Goal: Information Seeking & Learning: Find specific fact

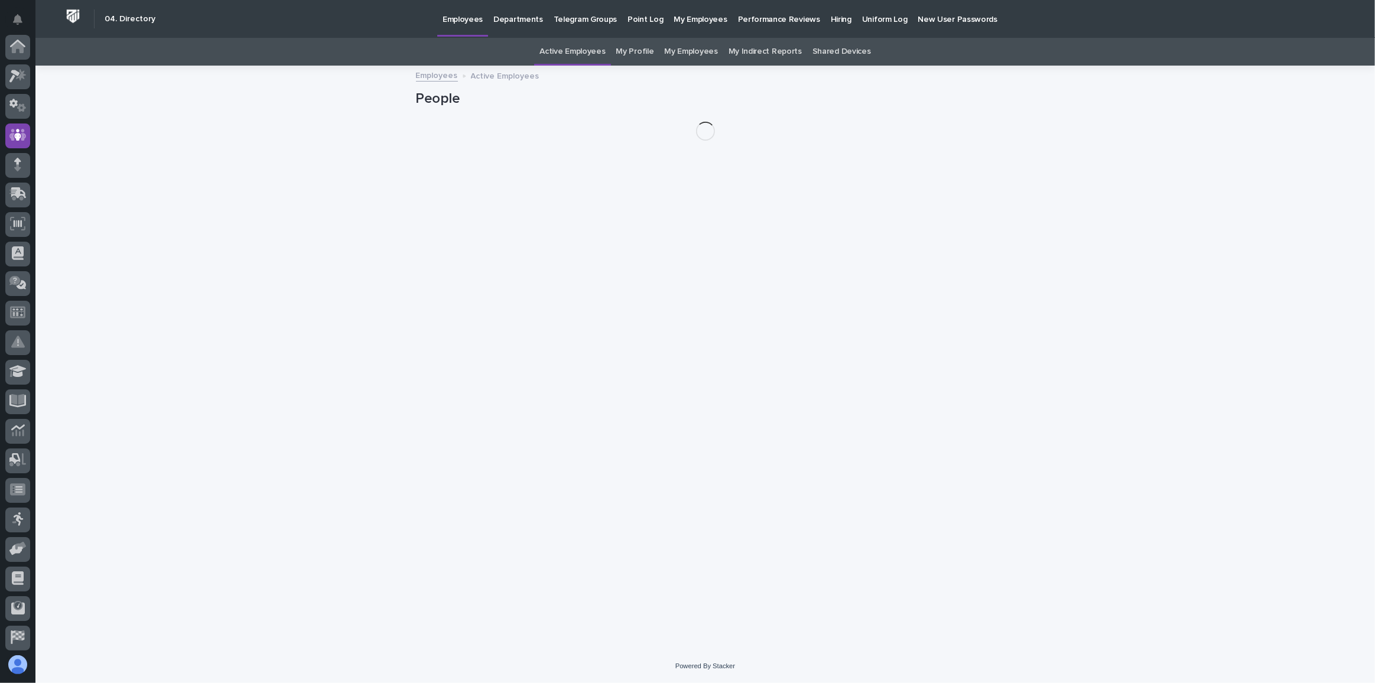
scroll to position [88, 0]
click at [675, 51] on link "My Employees" at bounding box center [690, 52] width 53 height 28
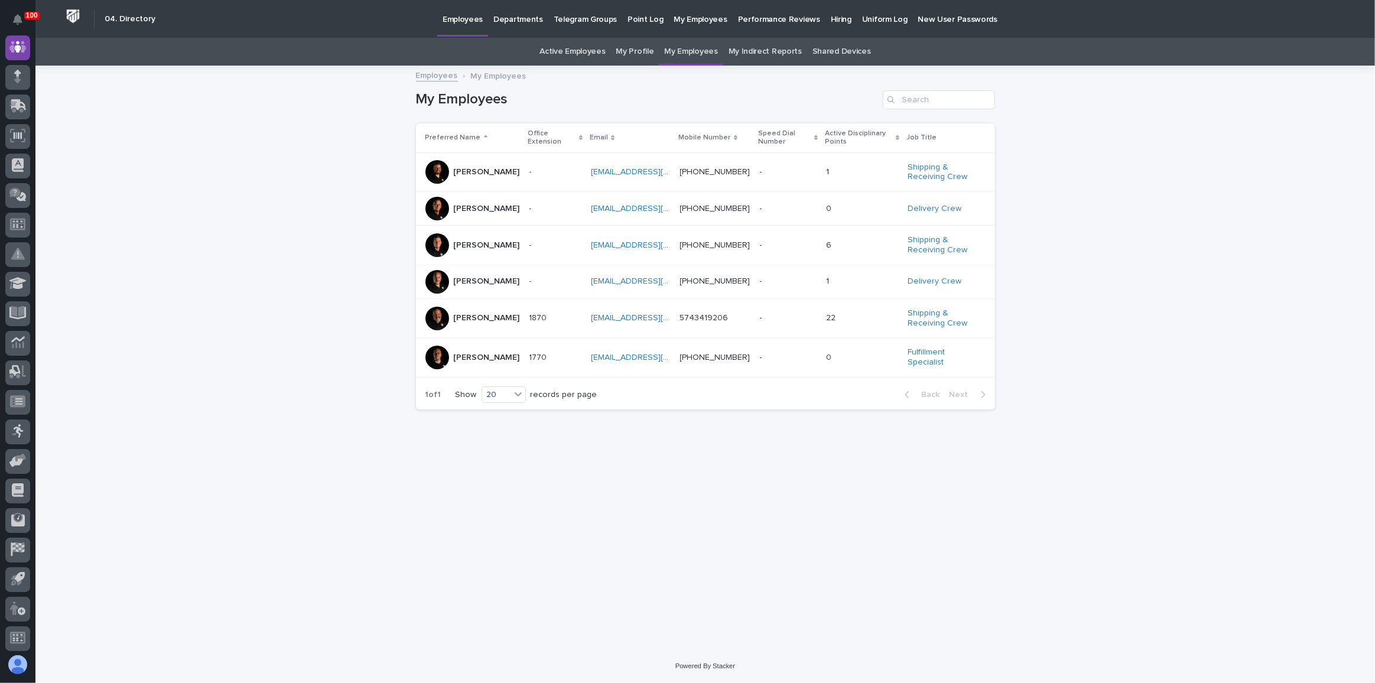
click at [560, 313] on p at bounding box center [550, 318] width 42 height 10
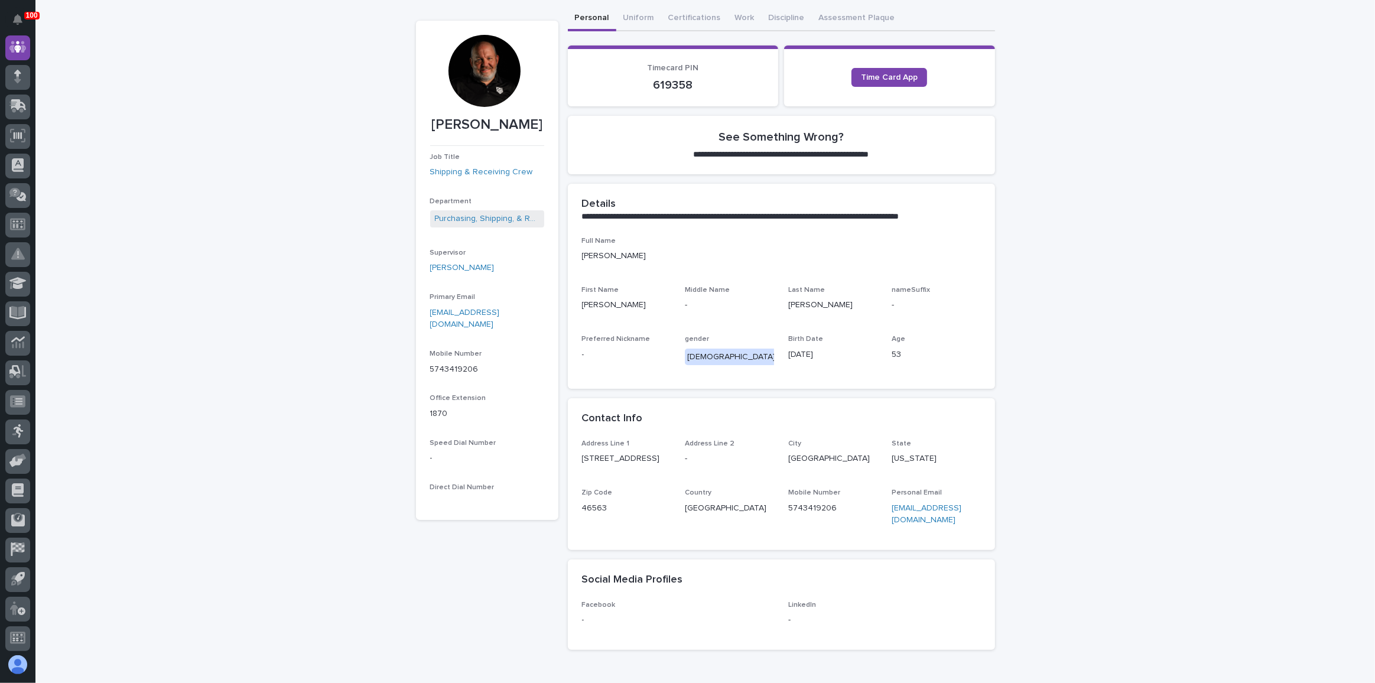
scroll to position [107, 0]
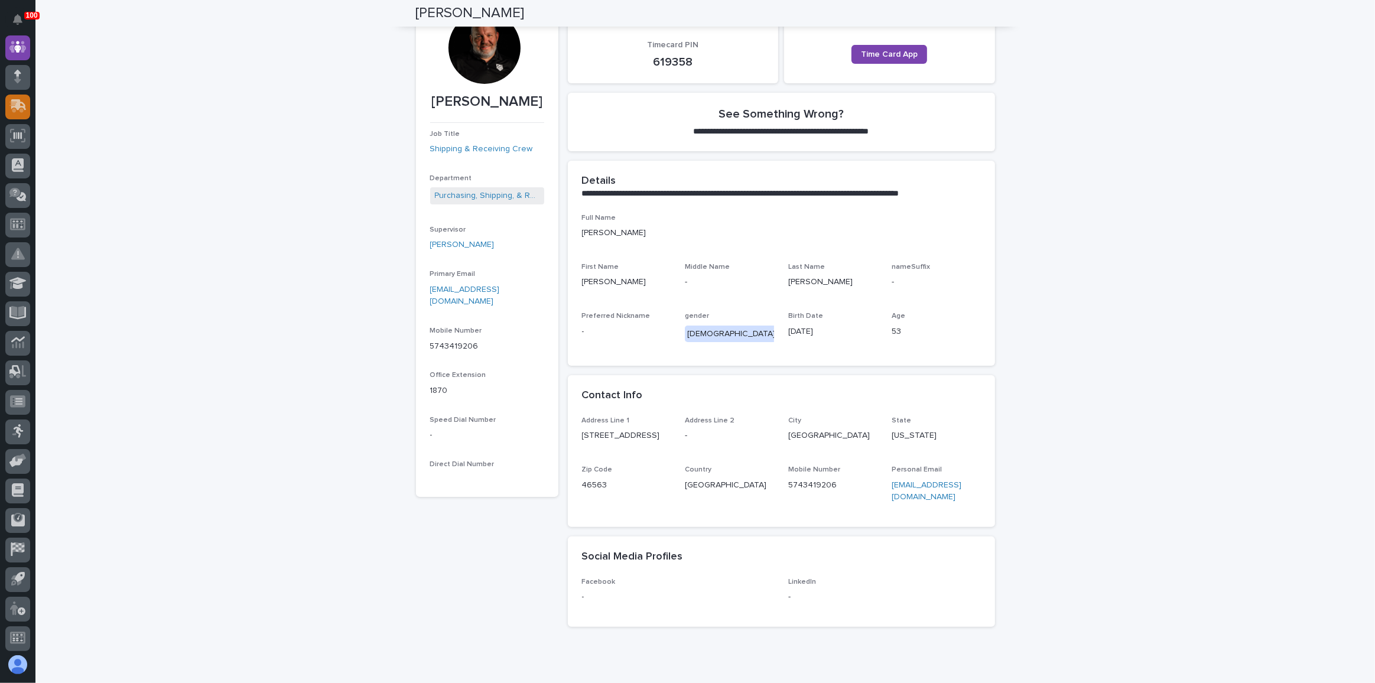
click at [19, 108] on icon at bounding box center [18, 104] width 15 height 11
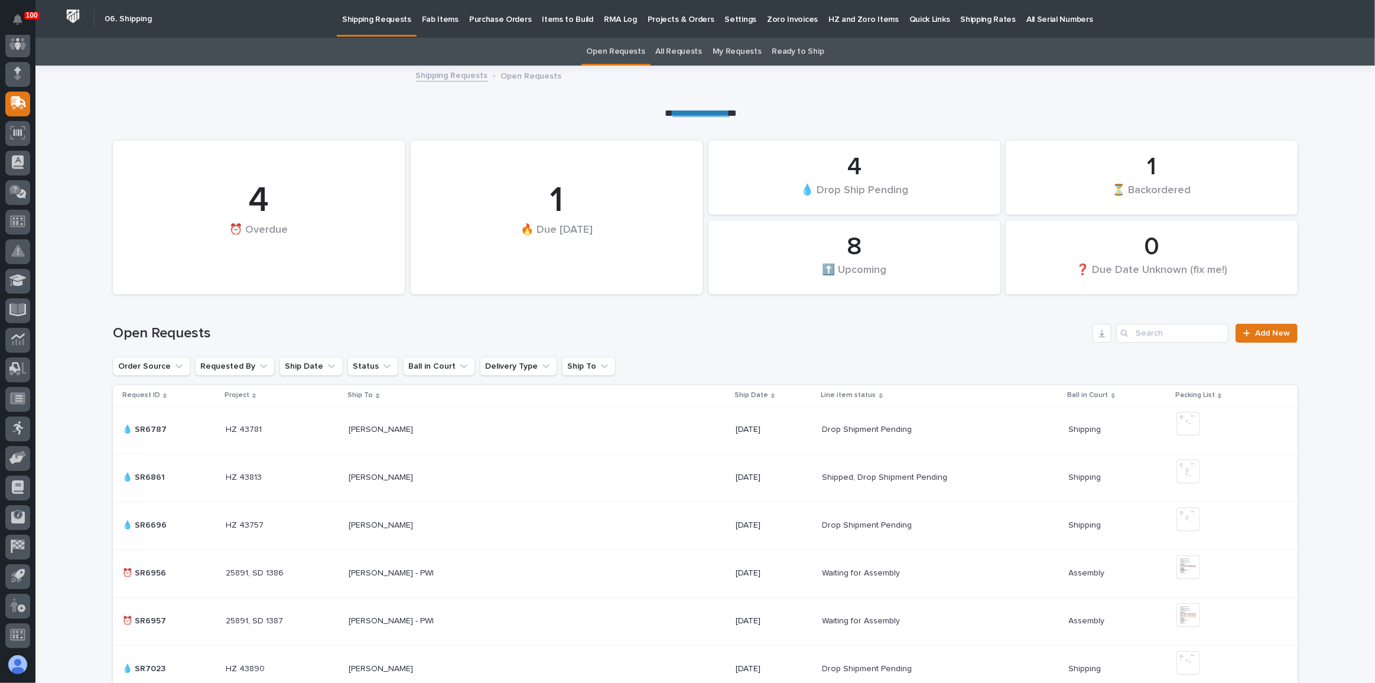
click at [431, 19] on p "Fab Items" at bounding box center [440, 12] width 37 height 25
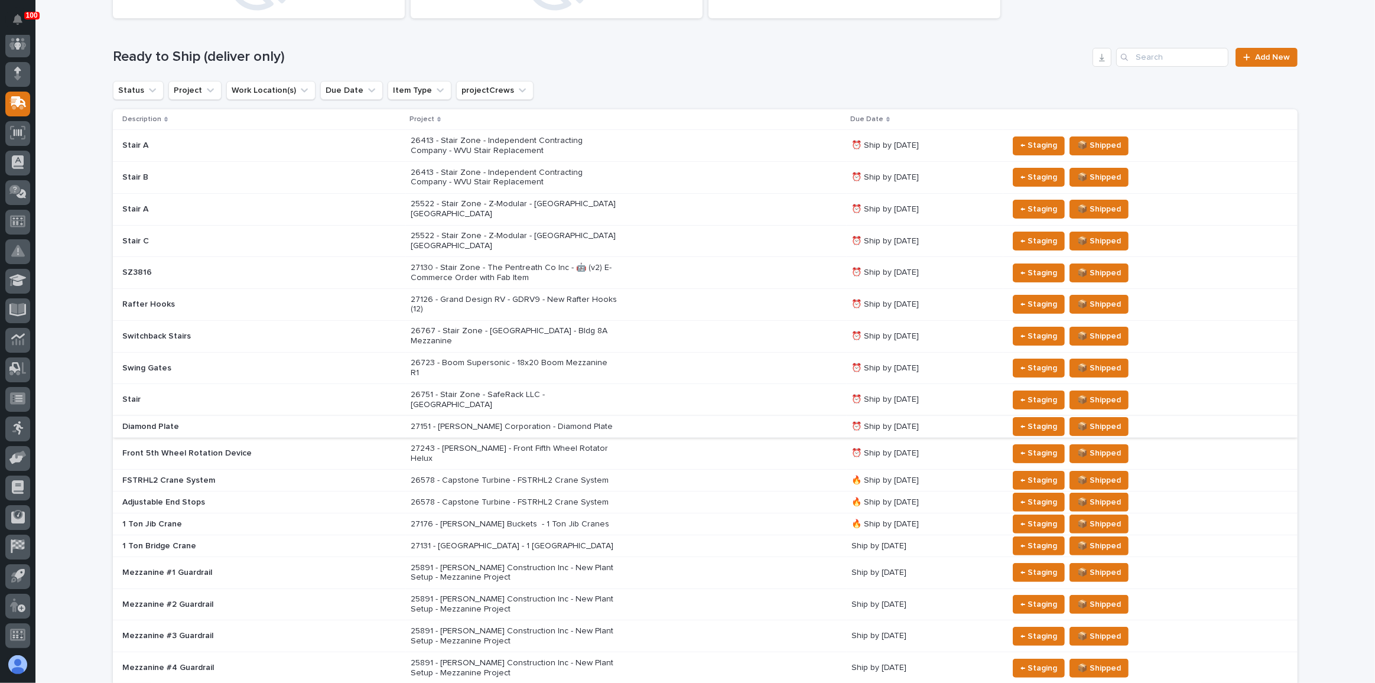
scroll to position [161, 0]
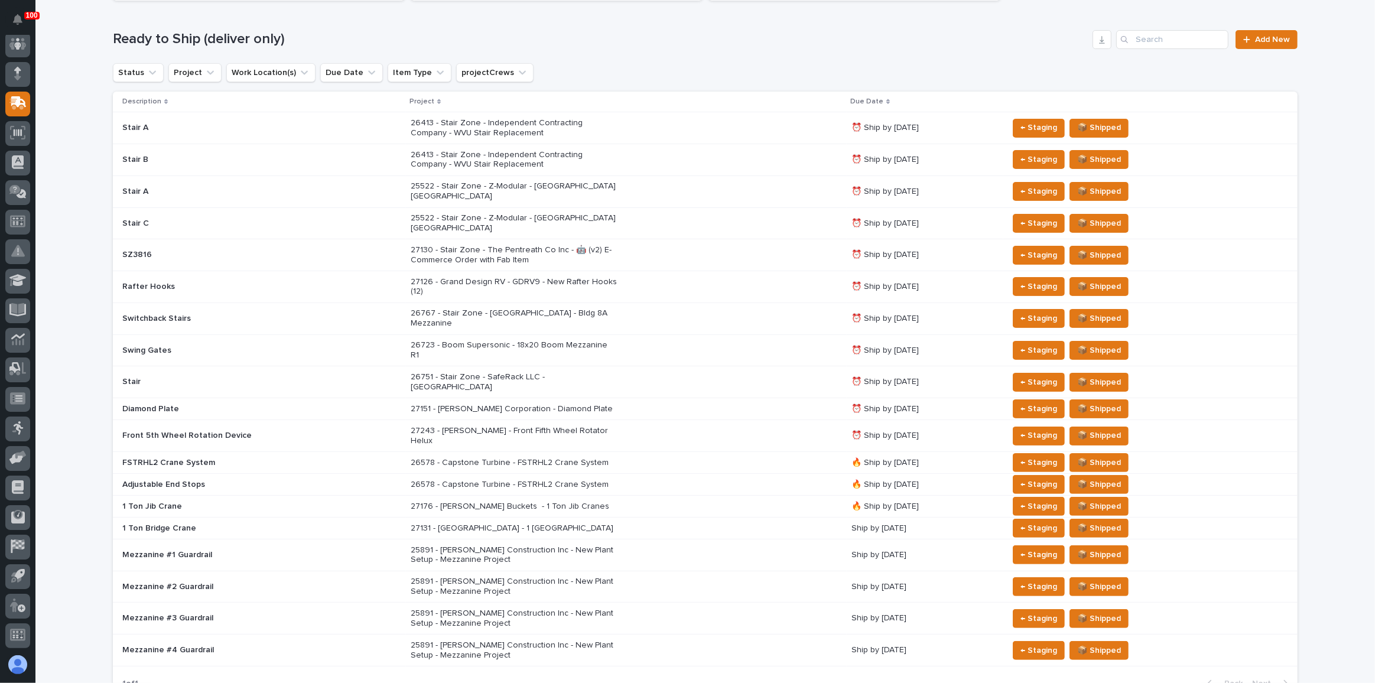
click at [659, 519] on div "27131 - [GEOGRAPHIC_DATA] - 1 [GEOGRAPHIC_DATA]" at bounding box center [627, 528] width 432 height 19
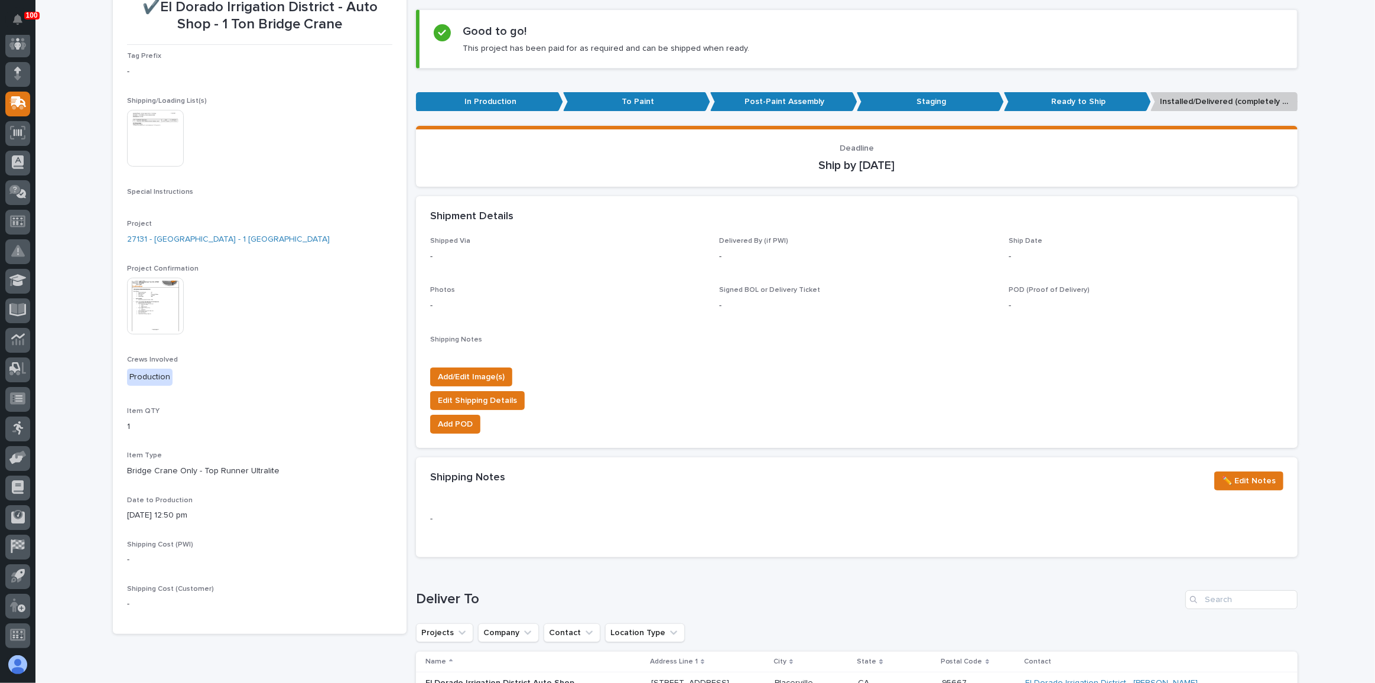
scroll to position [268, 0]
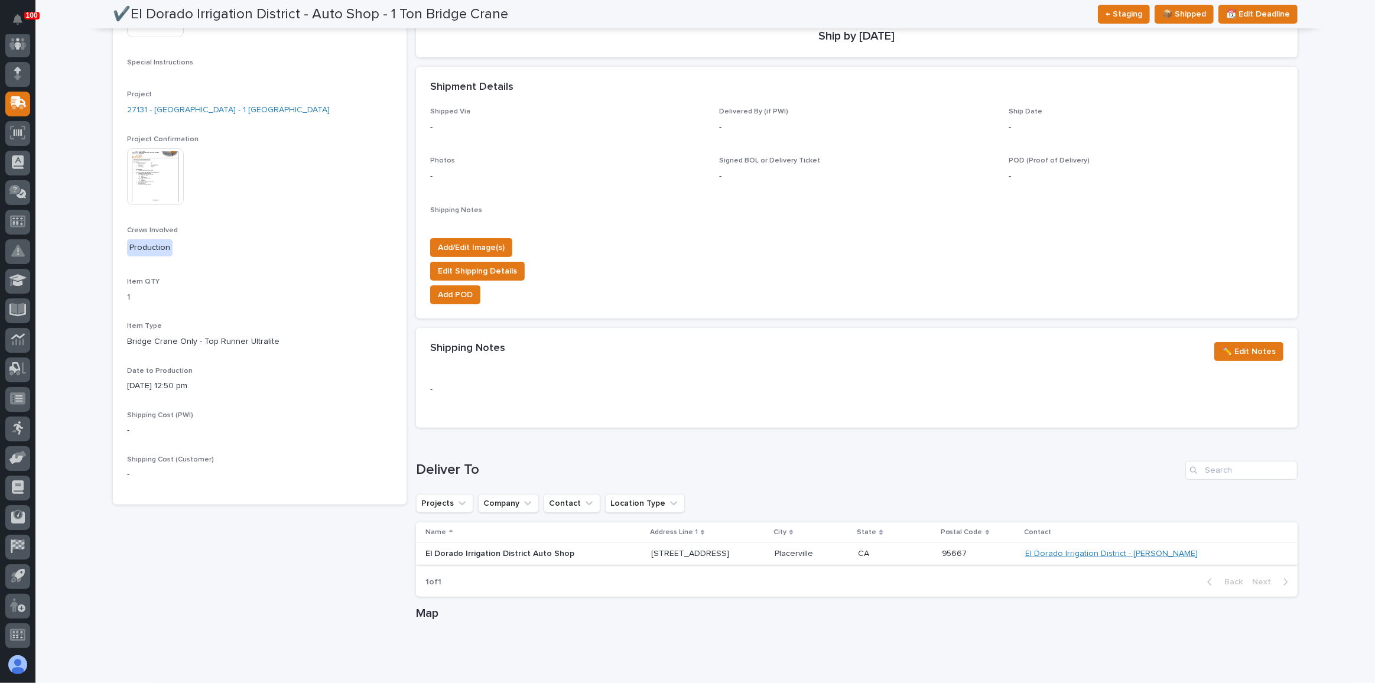
click at [1170, 554] on link "El Dorado Irrigation District - [PERSON_NAME]" at bounding box center [1111, 554] width 173 height 10
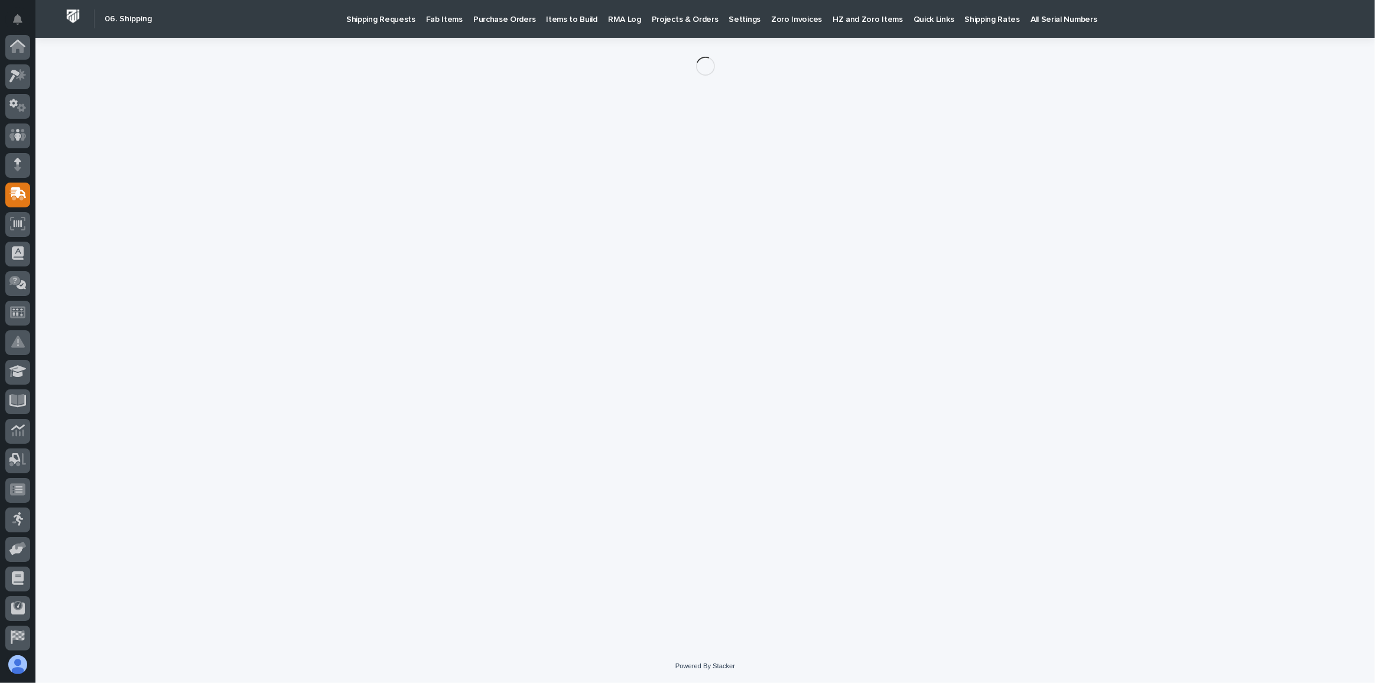
scroll to position [91, 0]
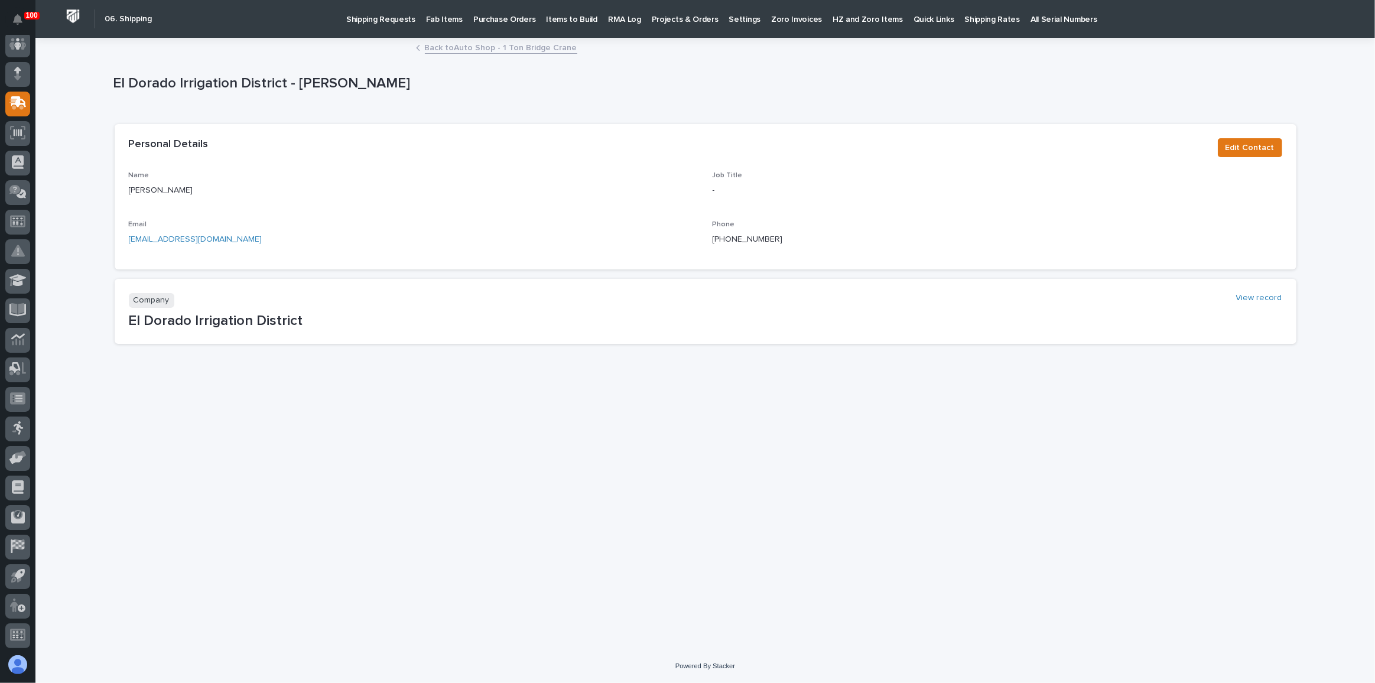
click at [468, 46] on link "Back to Auto Shop - 1 Ton Bridge Crane" at bounding box center [501, 47] width 152 height 14
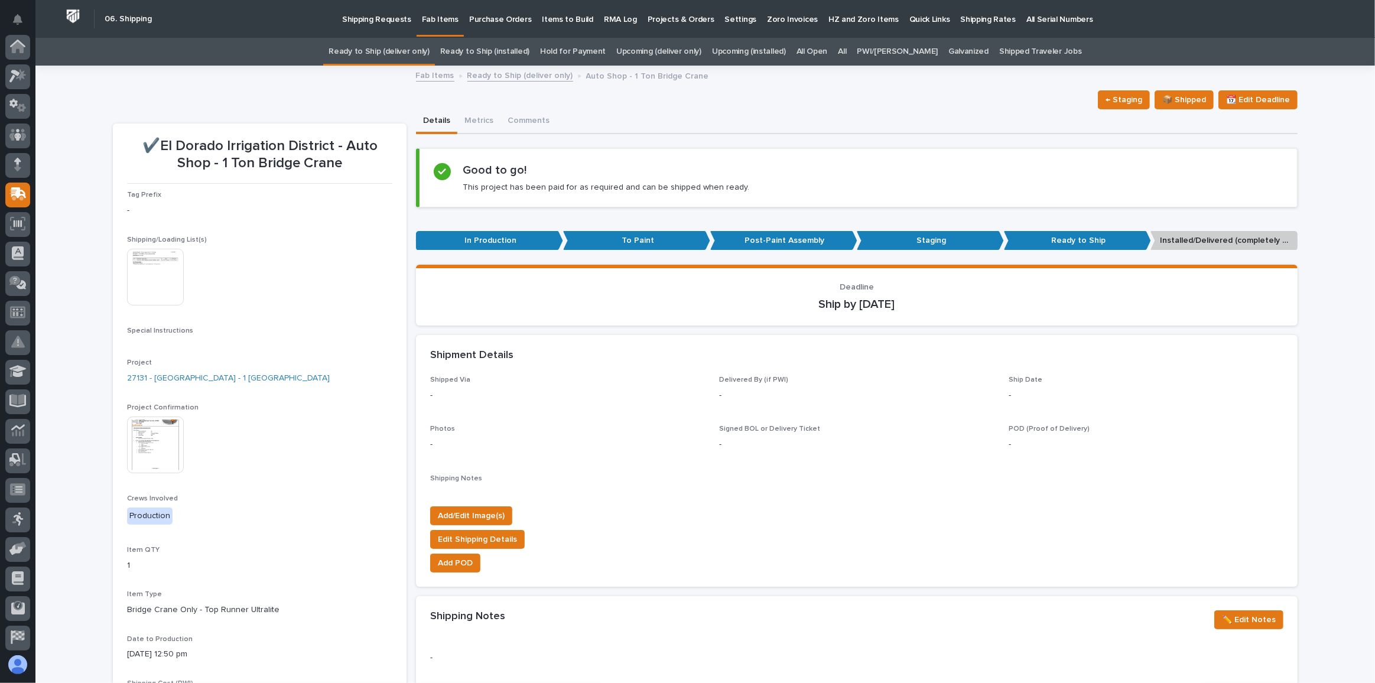
scroll to position [91, 0]
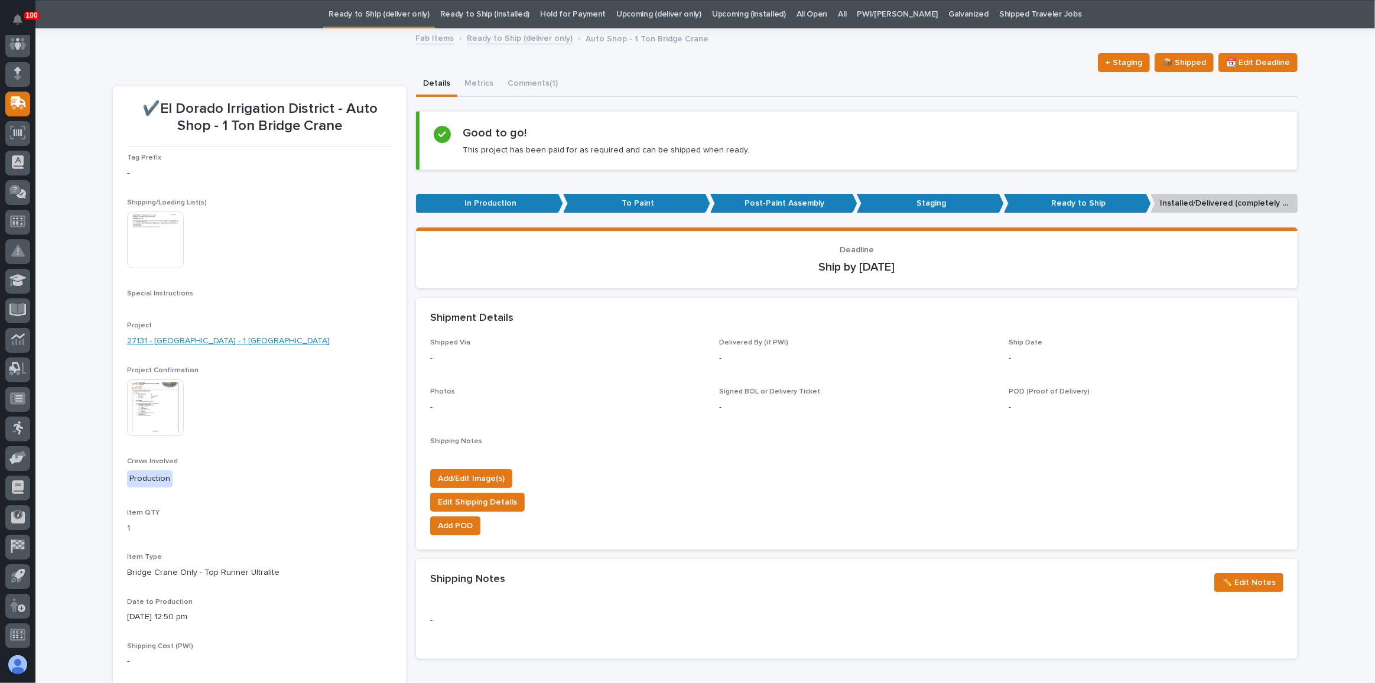
click at [212, 342] on link "27131 - [GEOGRAPHIC_DATA] - 1 [GEOGRAPHIC_DATA]" at bounding box center [228, 341] width 203 height 12
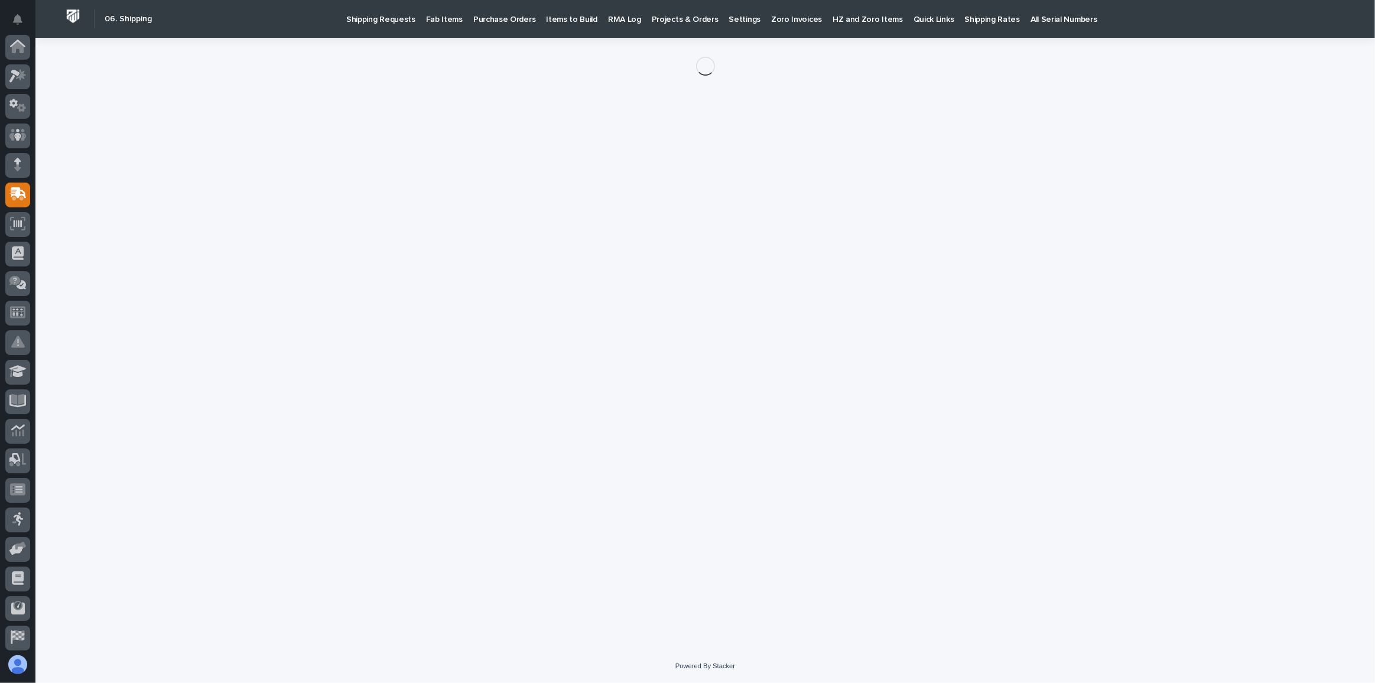
scroll to position [91, 0]
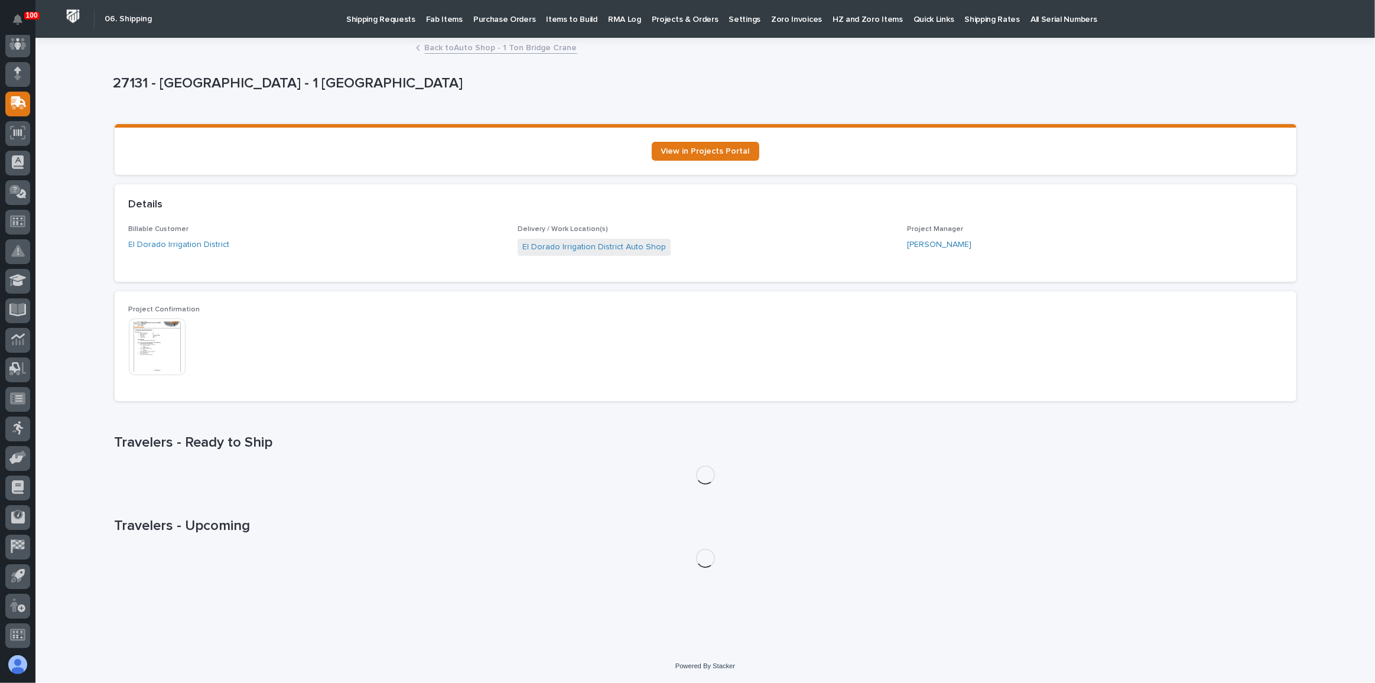
click at [468, 45] on link "Back to Auto Shop - 1 Ton Bridge Crane" at bounding box center [501, 47] width 152 height 14
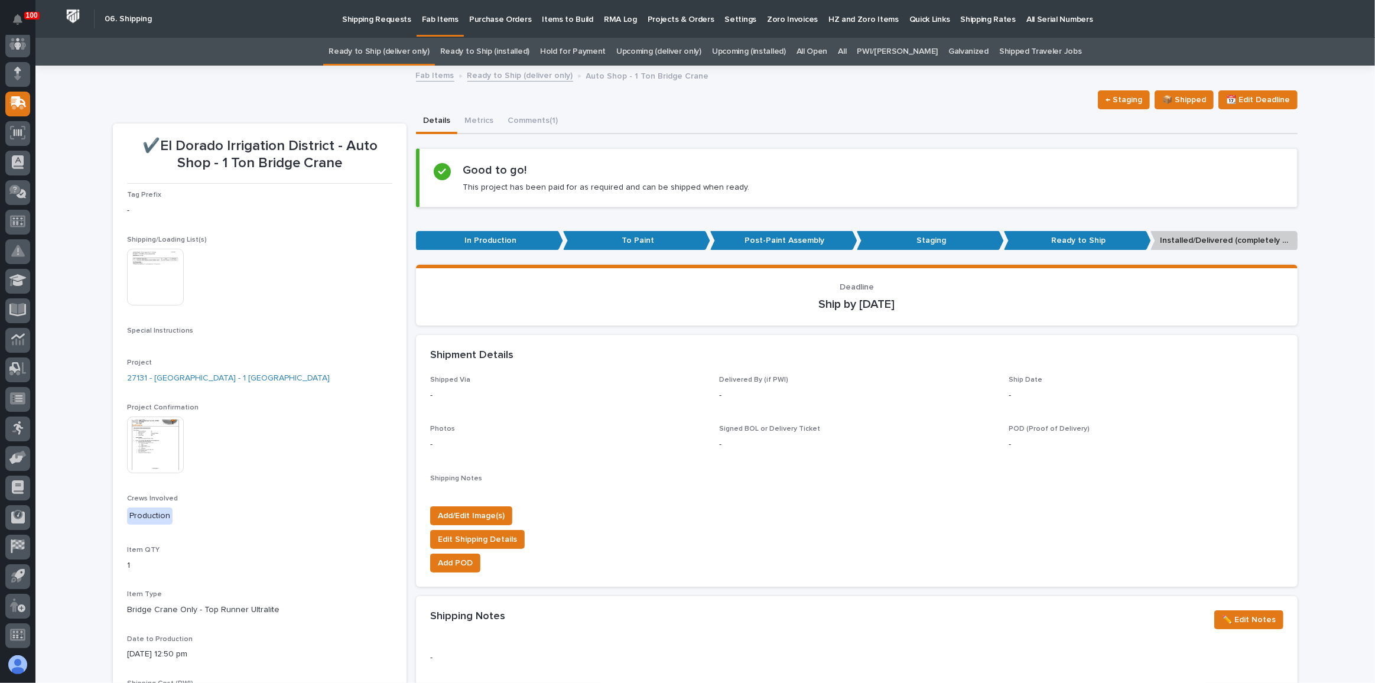
click at [394, 37] on div "Shipping Requests Fab Items Purchase Orders Items to Build RMA Log Projects & O…" at bounding box center [751, 19] width 1187 height 38
click at [398, 54] on link "Ready to Ship (deliver only)" at bounding box center [378, 52] width 100 height 28
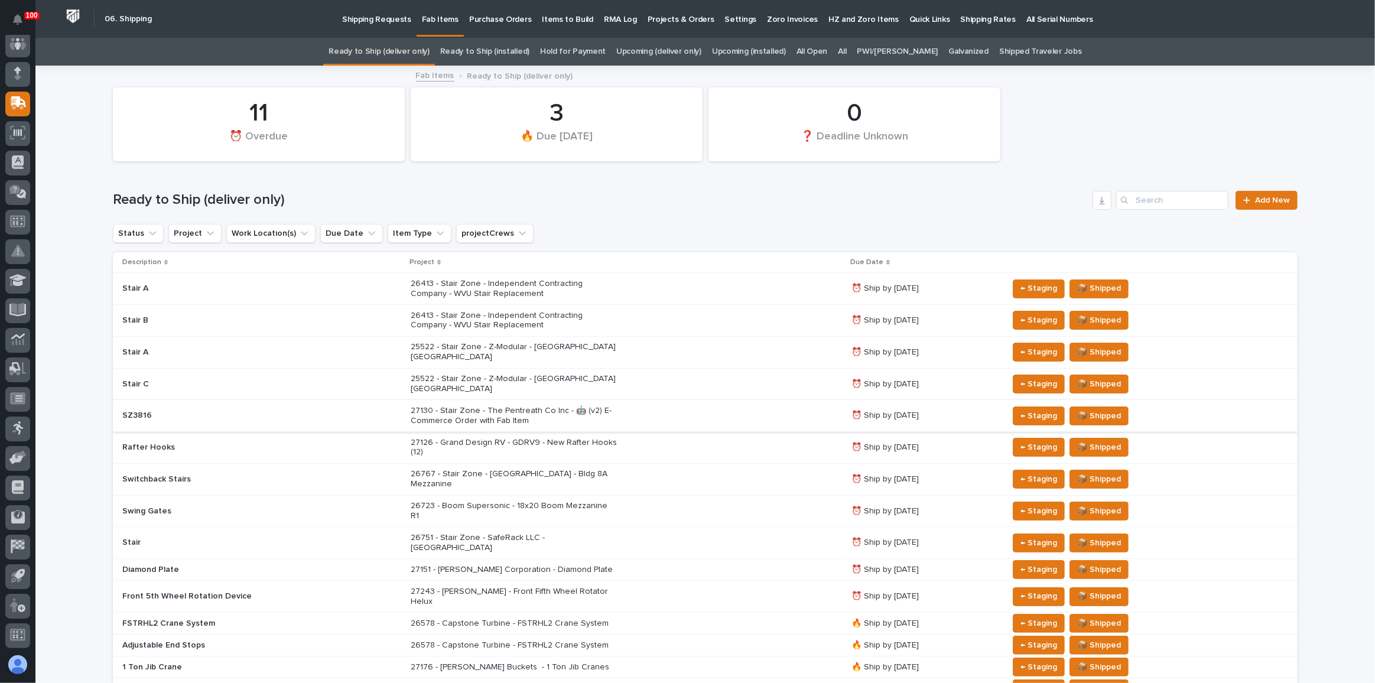
scroll to position [53, 0]
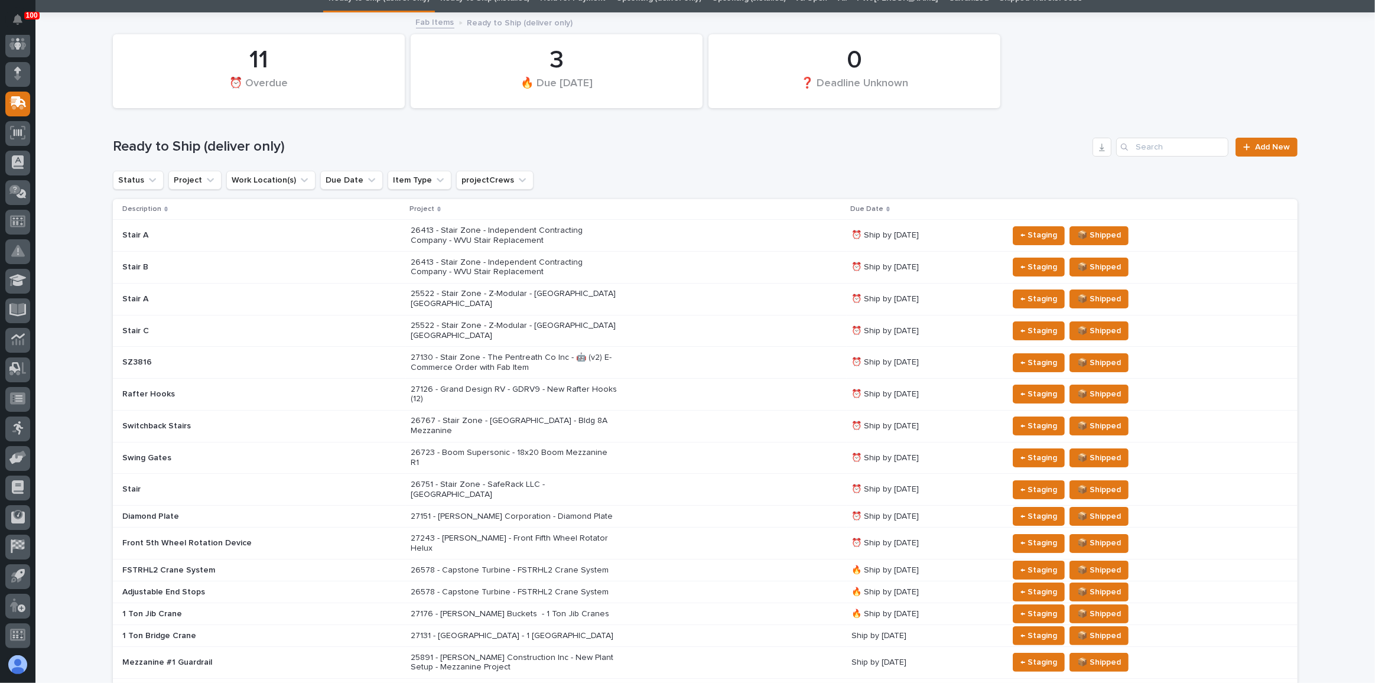
click at [721, 411] on div "26767 - Stair Zone - [GEOGRAPHIC_DATA] - Bldg 8A Mezzanine" at bounding box center [627, 426] width 432 height 30
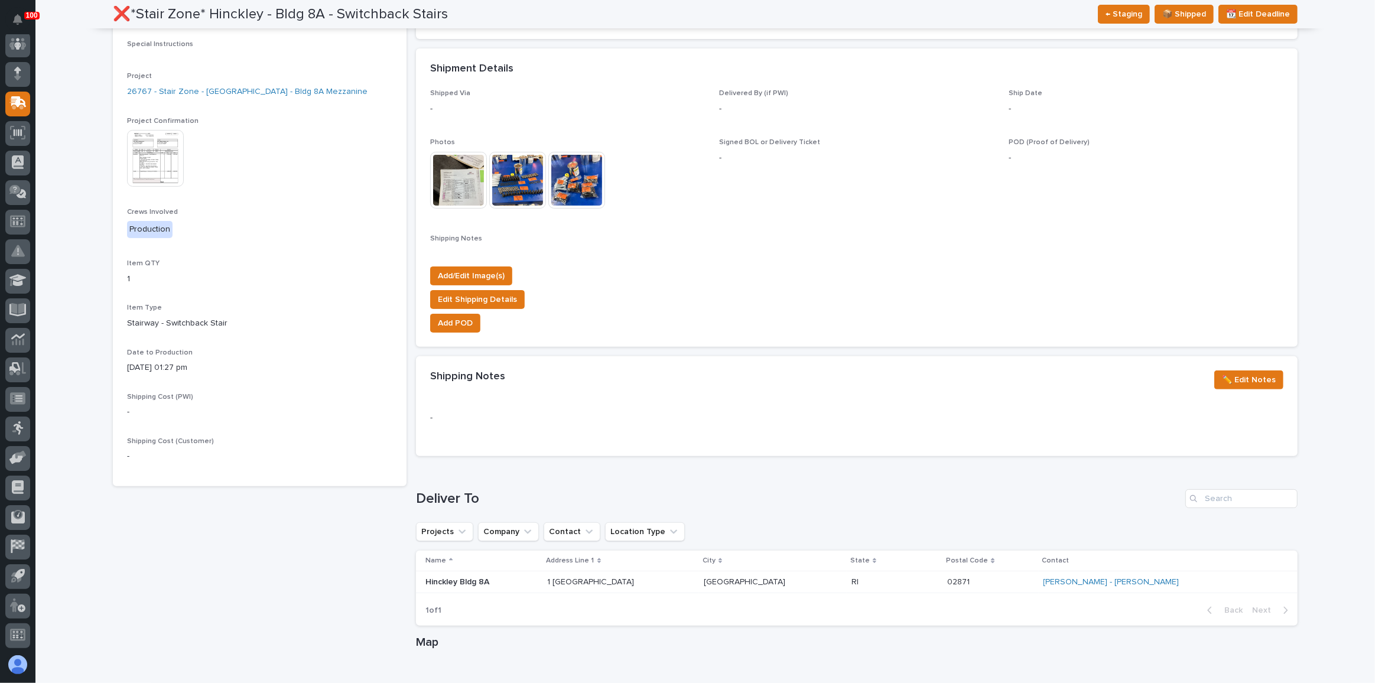
scroll to position [311, 0]
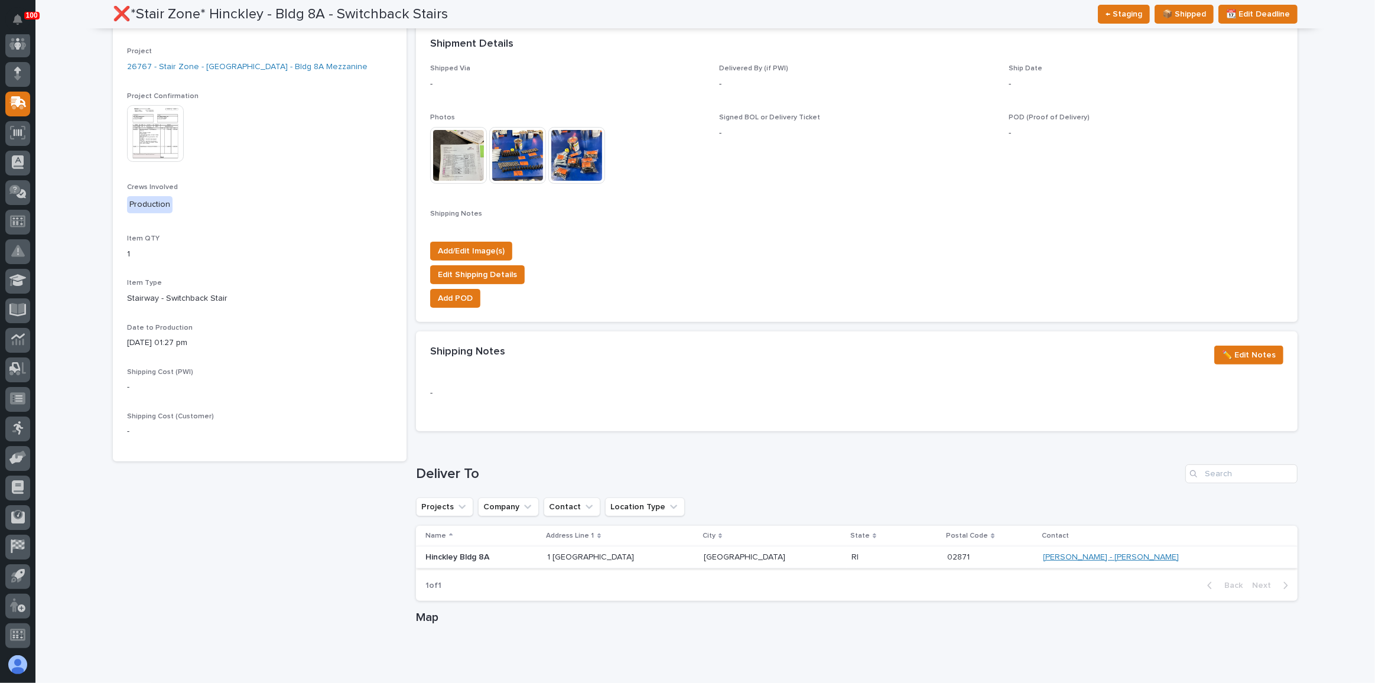
click at [1150, 555] on link "[PERSON_NAME] - [PERSON_NAME]" at bounding box center [1111, 557] width 136 height 10
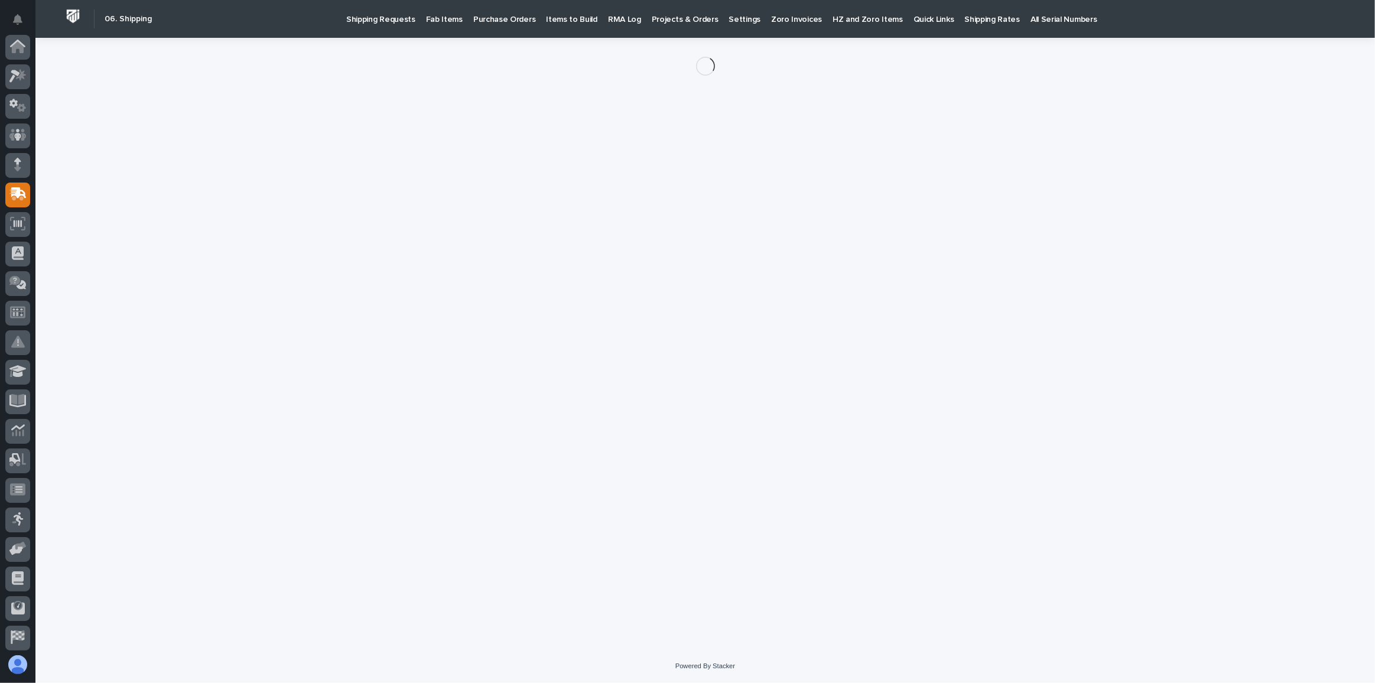
scroll to position [91, 0]
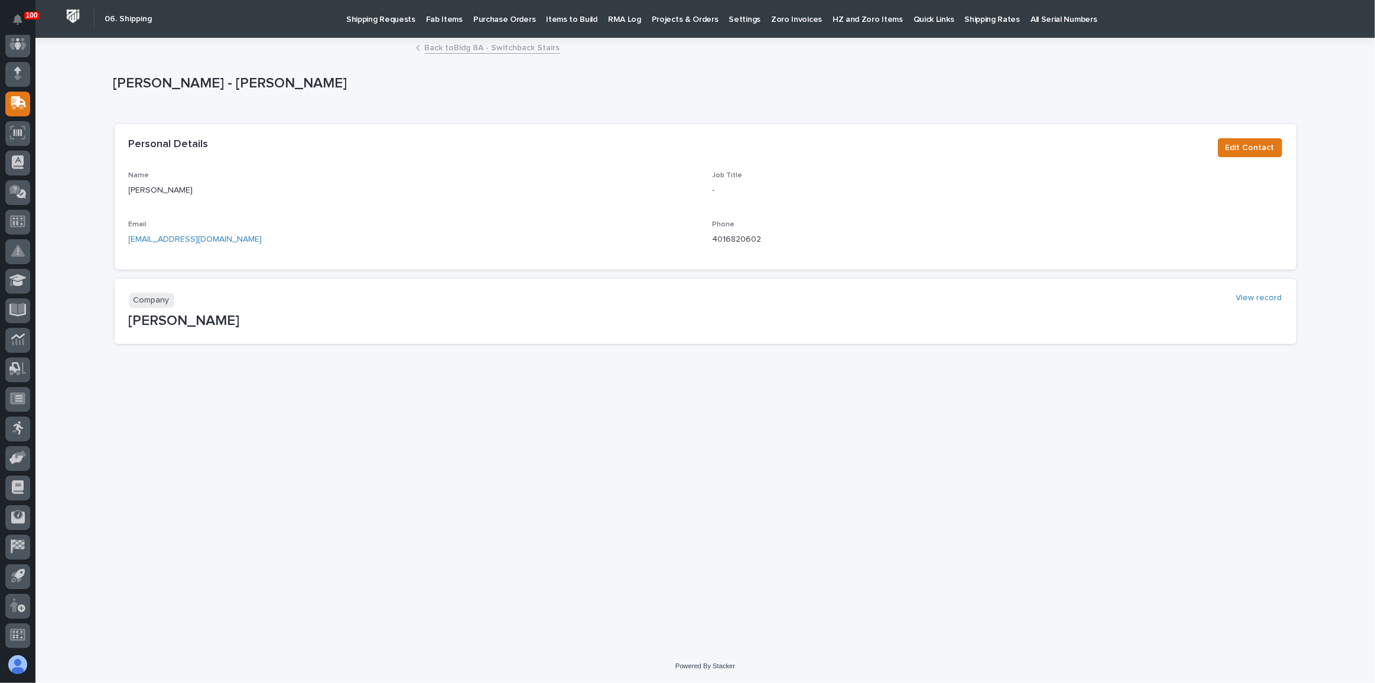
click at [482, 49] on link "Back to Bldg 8A - Switchback Stairs" at bounding box center [492, 47] width 135 height 14
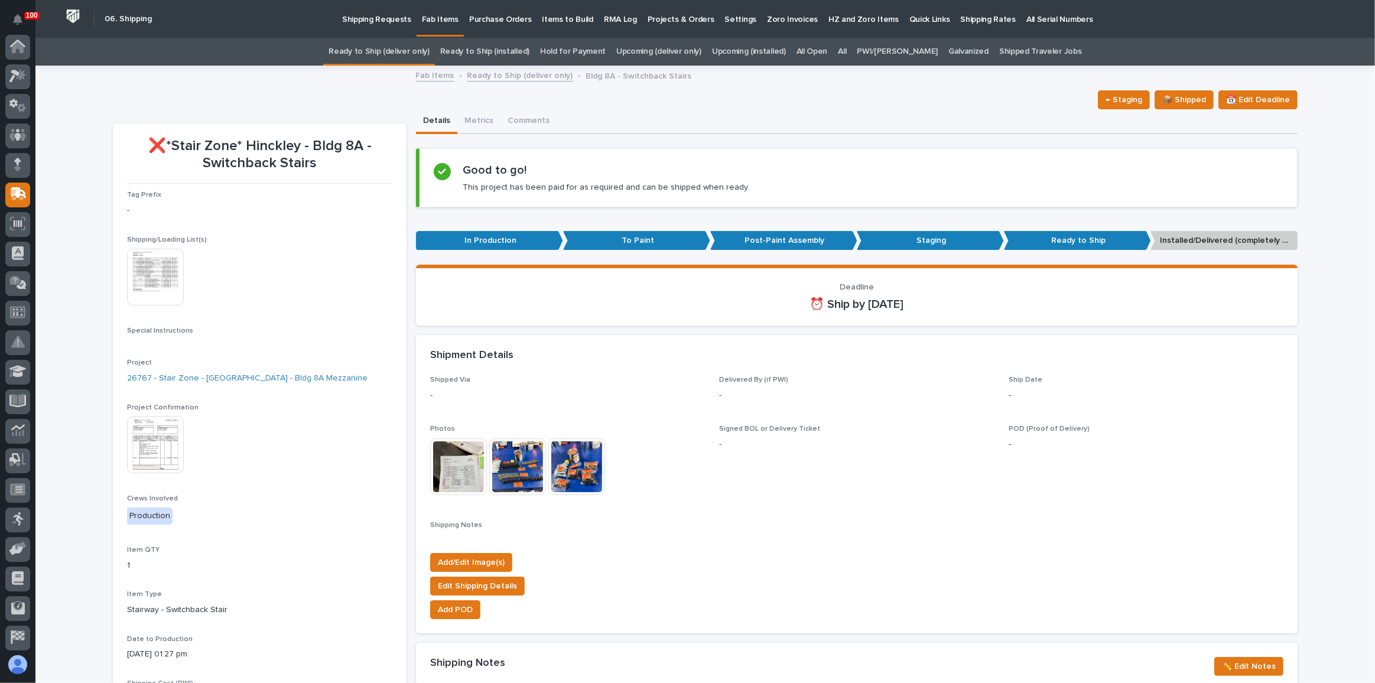
scroll to position [91, 0]
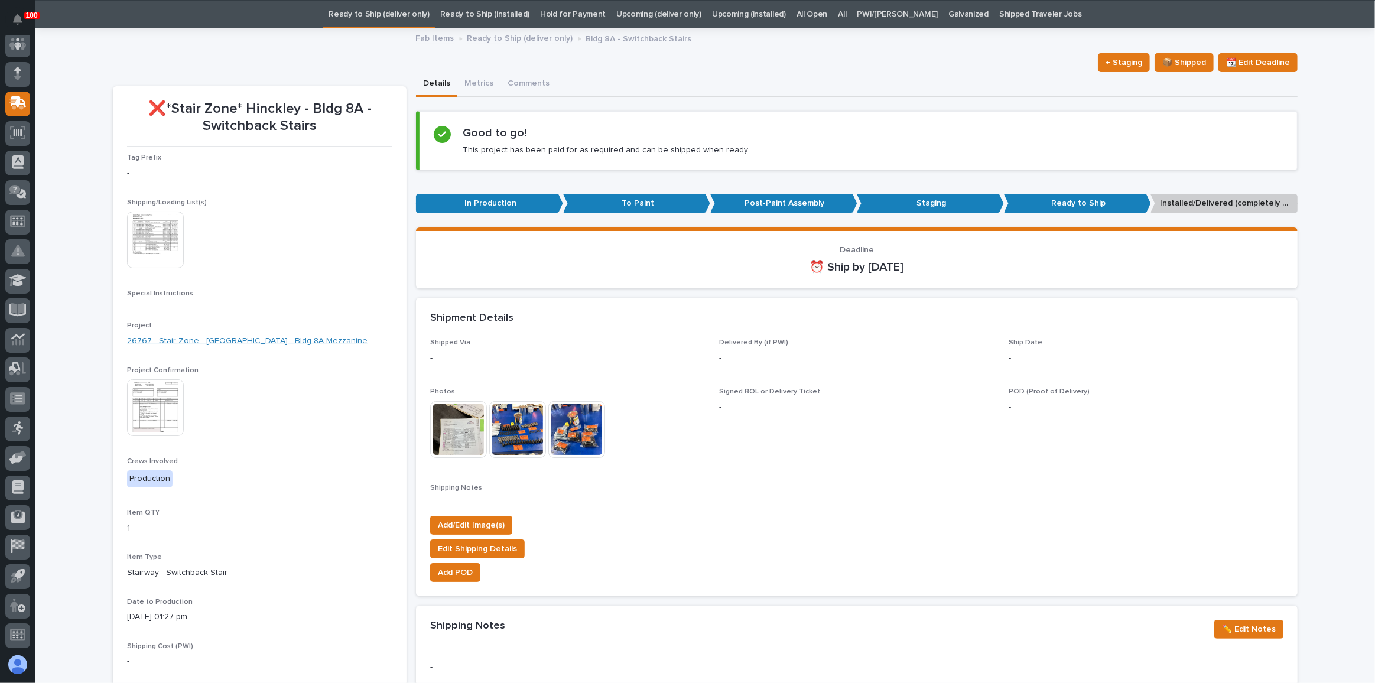
click at [265, 341] on link "26767 - Stair Zone - [GEOGRAPHIC_DATA] - Bldg 8A Mezzanine" at bounding box center [247, 341] width 240 height 12
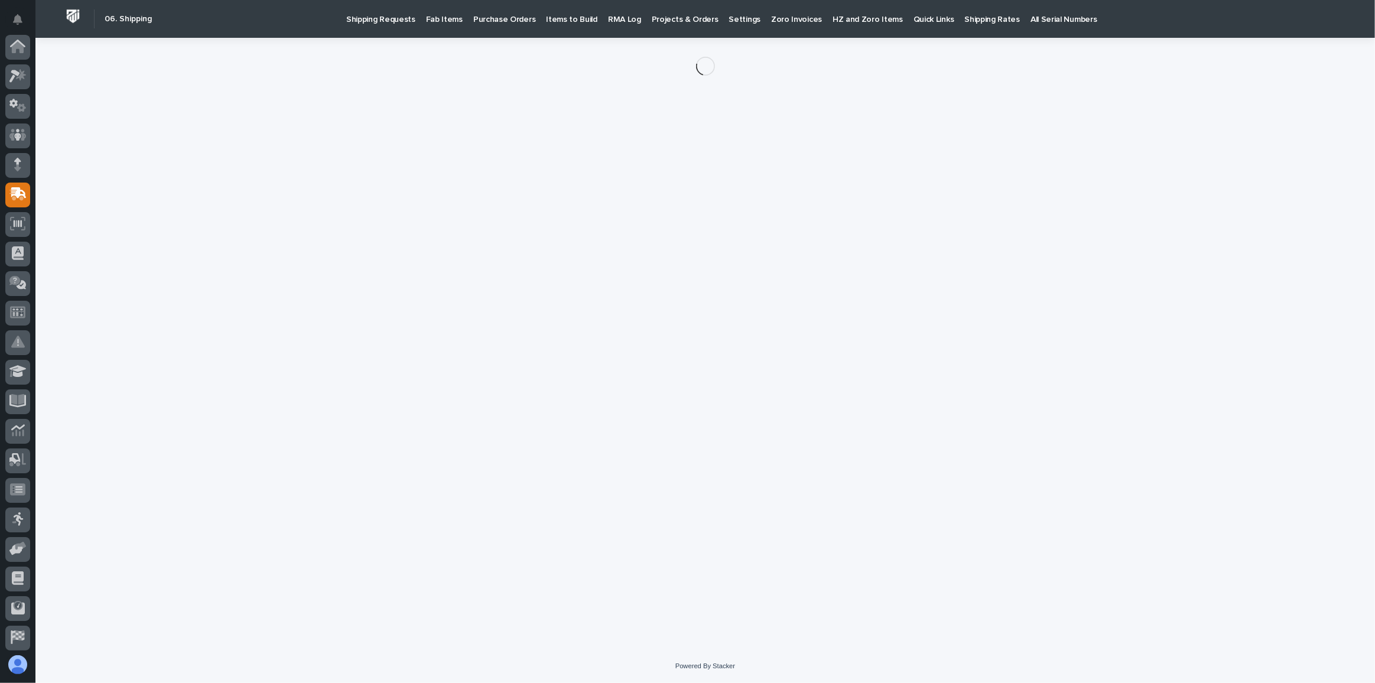
scroll to position [91, 0]
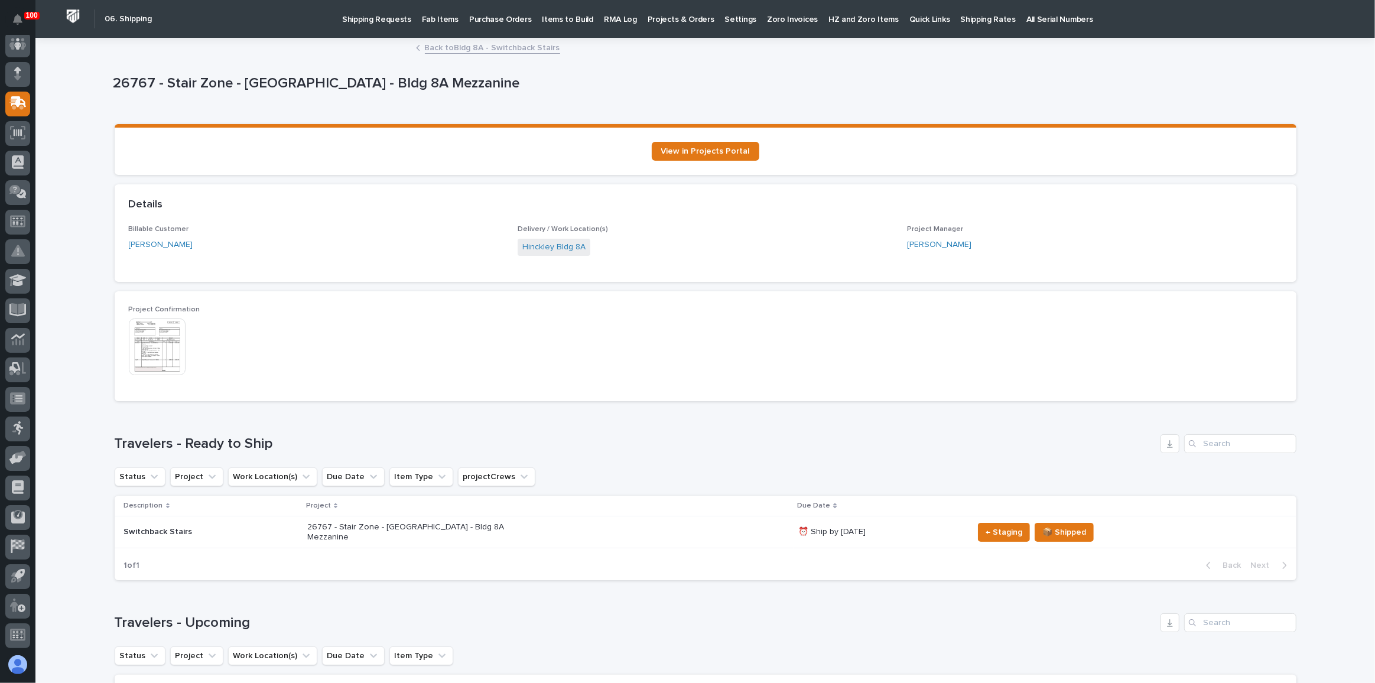
click at [513, 55] on div "Back to Bldg 8A - Switchback Stairs" at bounding box center [705, 48] width 591 height 17
click at [513, 52] on link "Back to Bldg 8A - Switchback Stairs" at bounding box center [492, 47] width 135 height 14
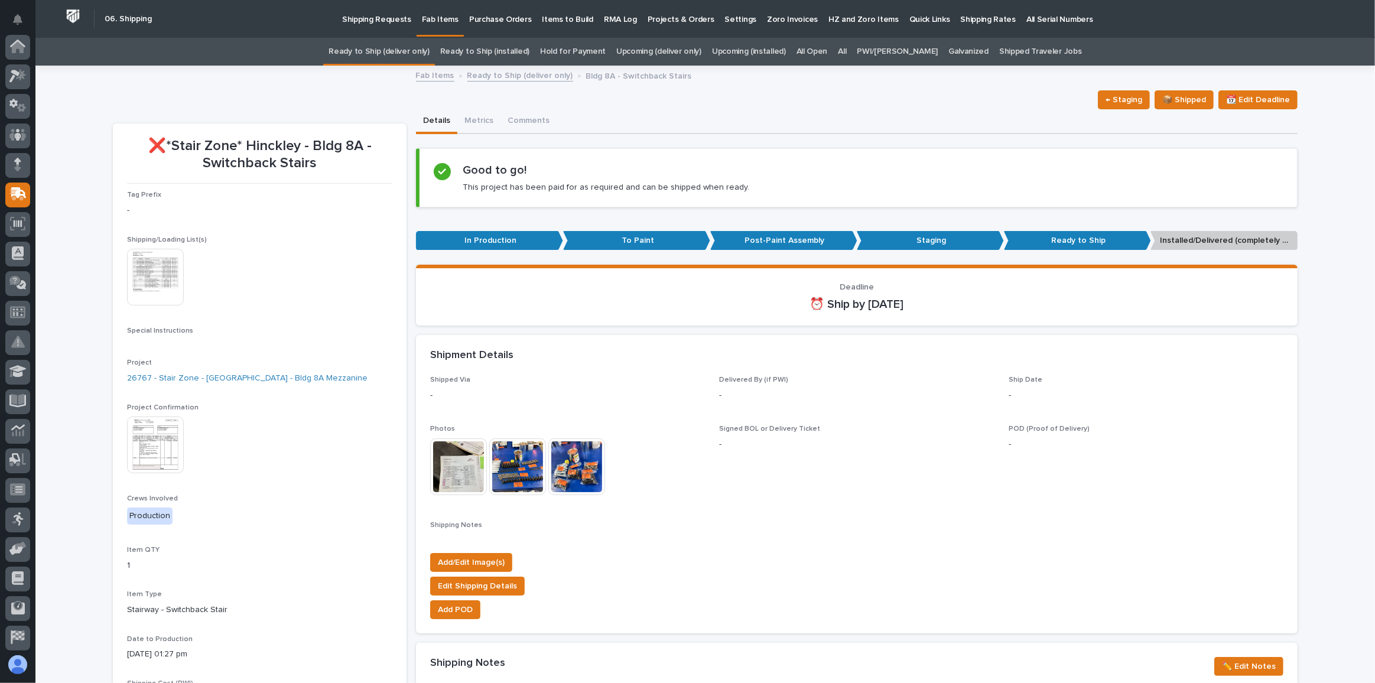
scroll to position [91, 0]
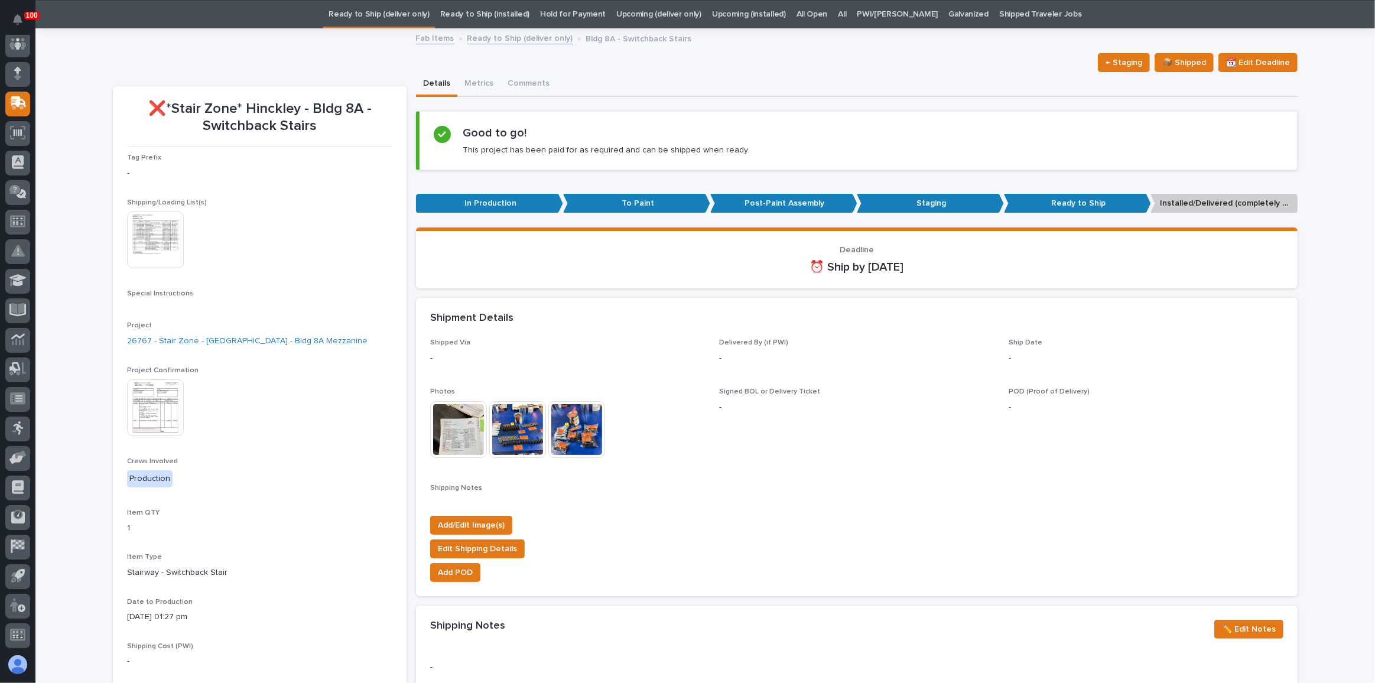
click at [846, 11] on link "All" at bounding box center [842, 15] width 8 height 28
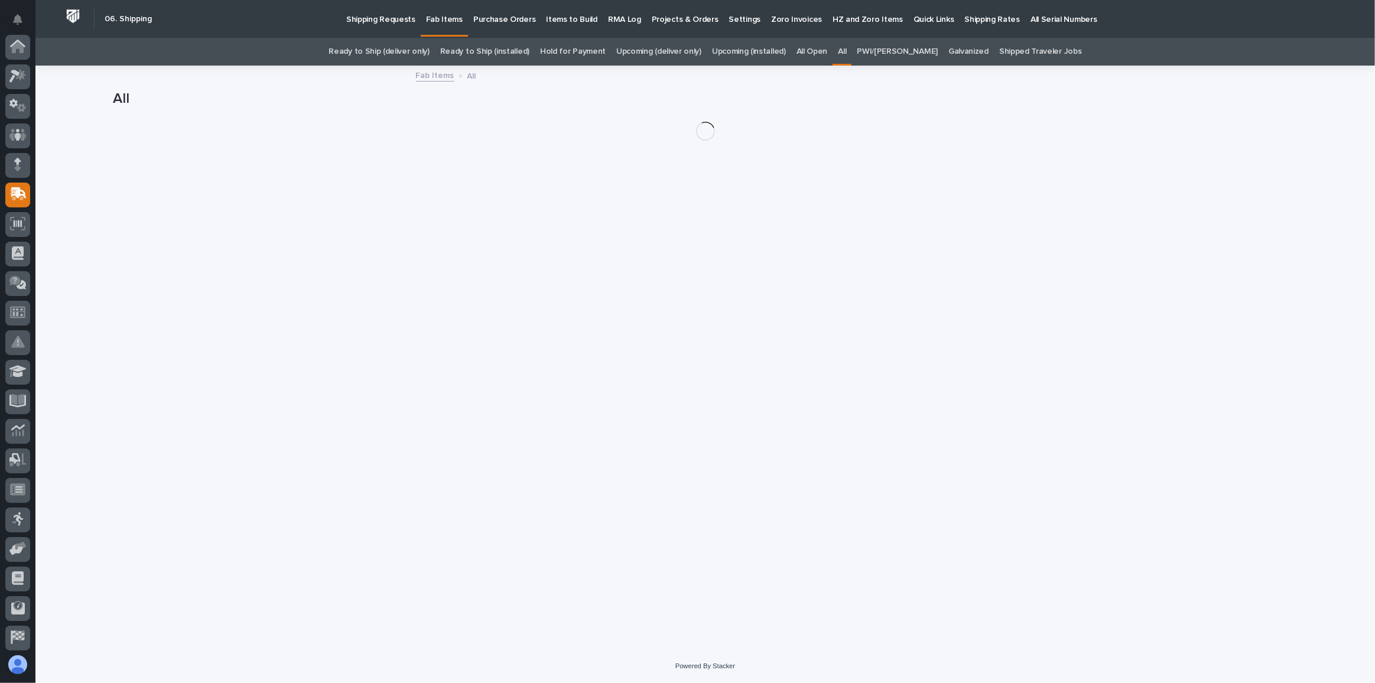
scroll to position [91, 0]
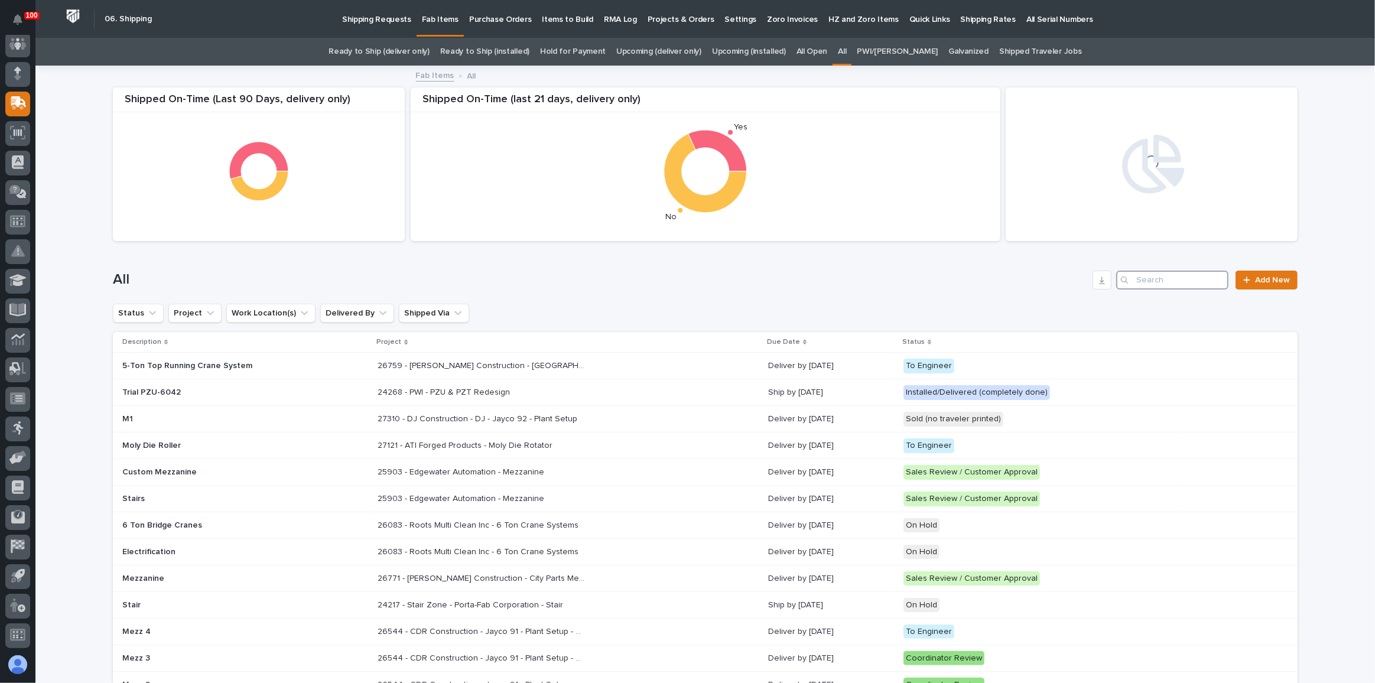
click at [1167, 274] on input "Search" at bounding box center [1172, 280] width 112 height 19
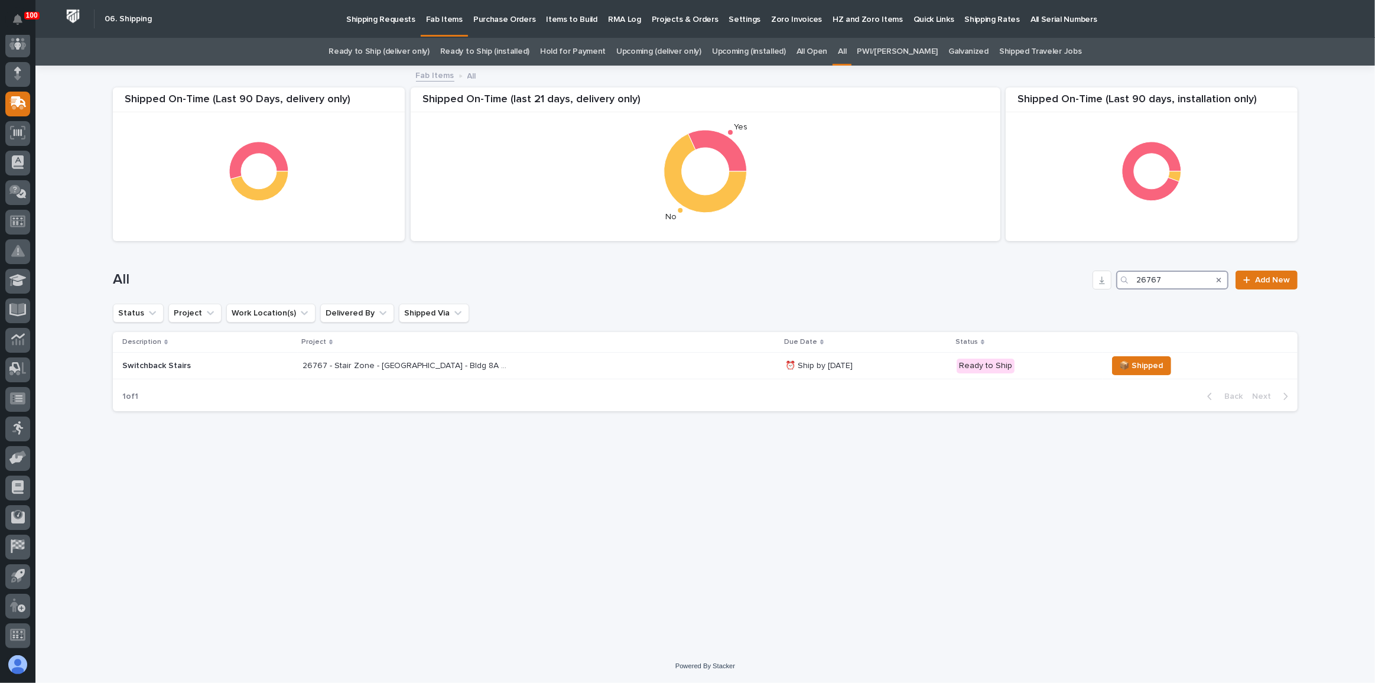
type input "26767"
click at [573, 359] on div "26767 - Stair Zone - [GEOGRAPHIC_DATA] - Bldg 8A Mezzanine 26767 - Stair Zone -…" at bounding box center [538, 365] width 473 height 19
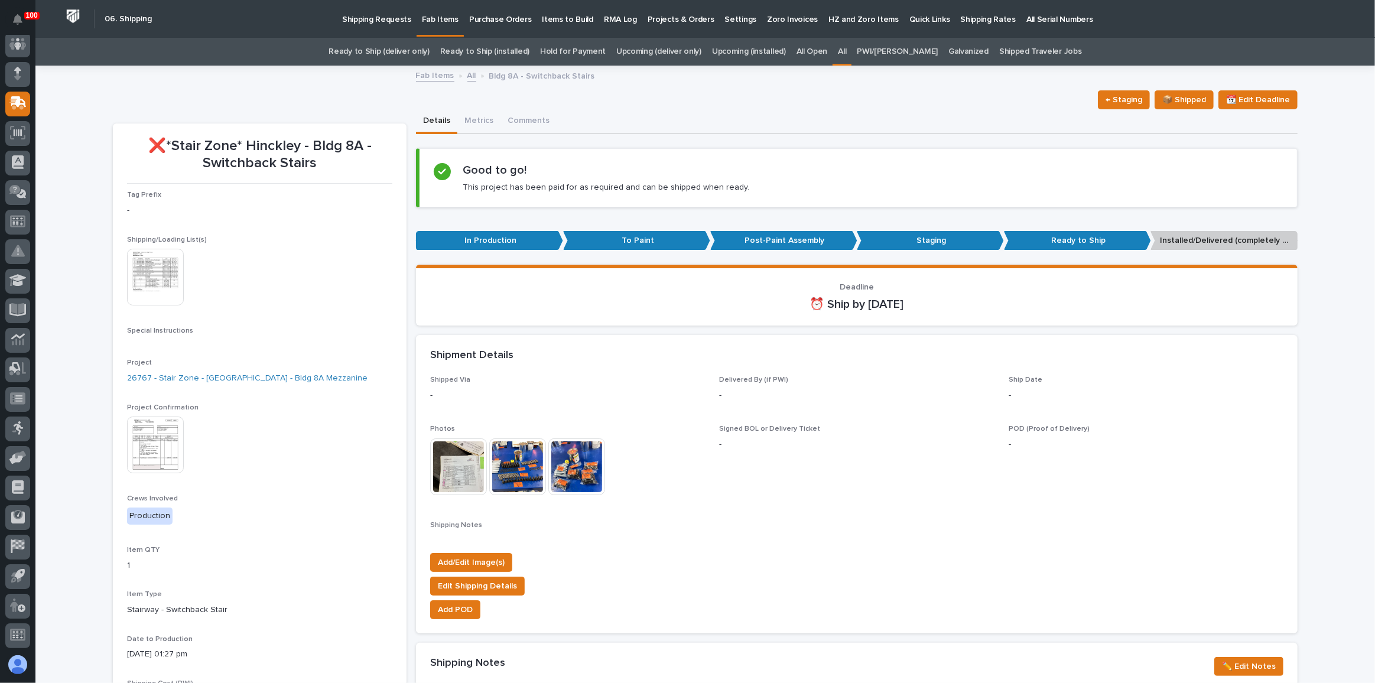
click at [429, 45] on link "Ready to Ship (deliver only)" at bounding box center [378, 52] width 100 height 28
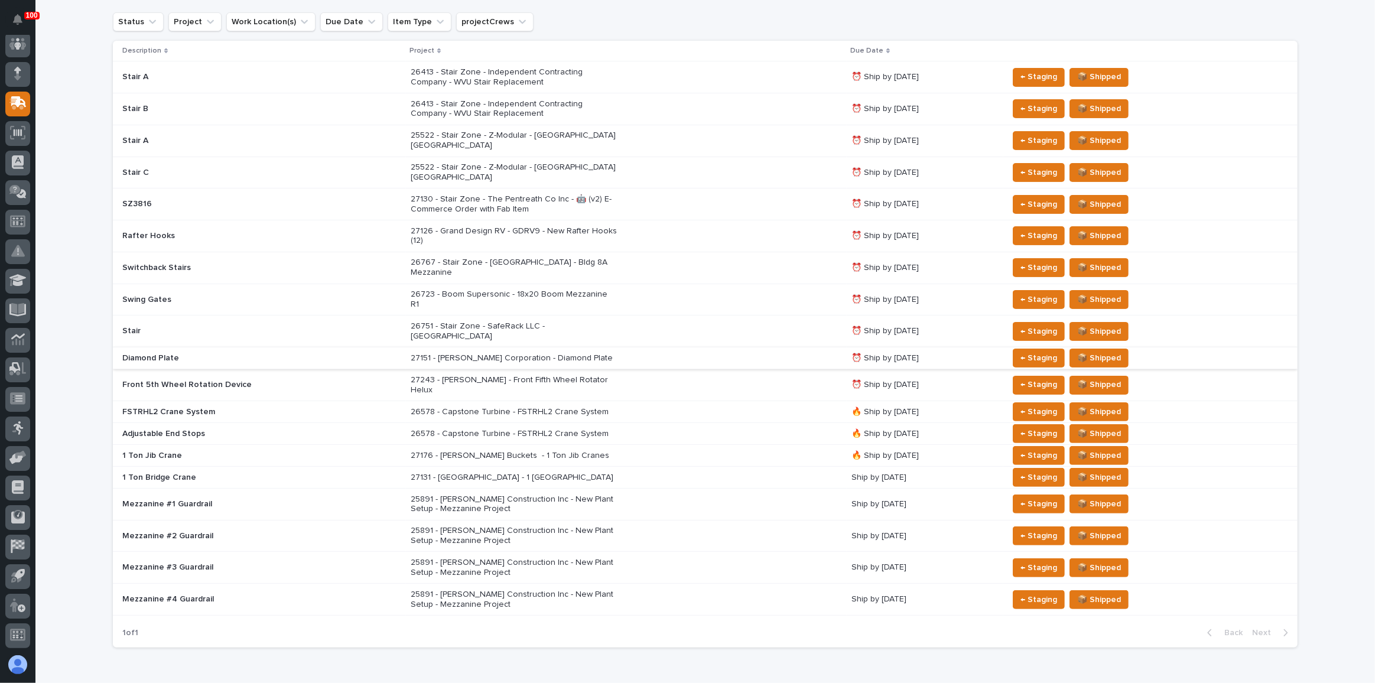
scroll to position [213, 0]
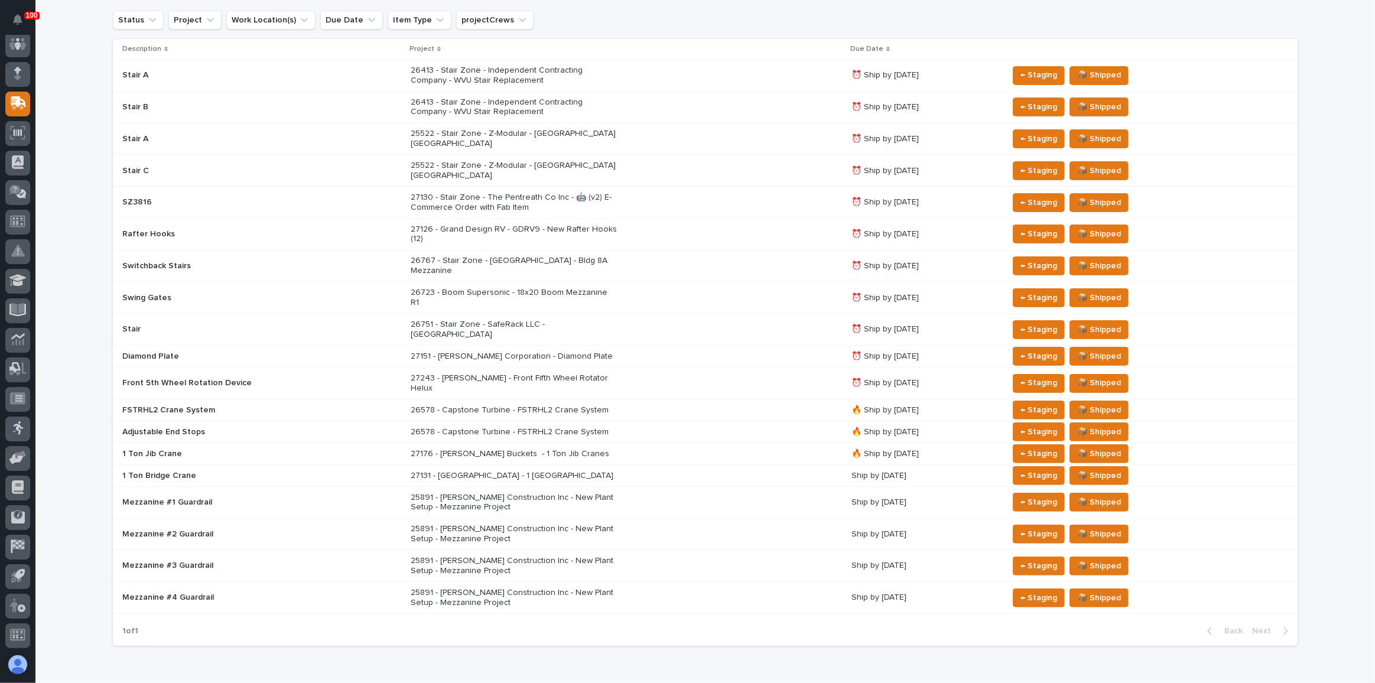
click at [721, 315] on div "26751 - Stair Zone - SafeRack LLC - [GEOGRAPHIC_DATA]" at bounding box center [627, 330] width 432 height 30
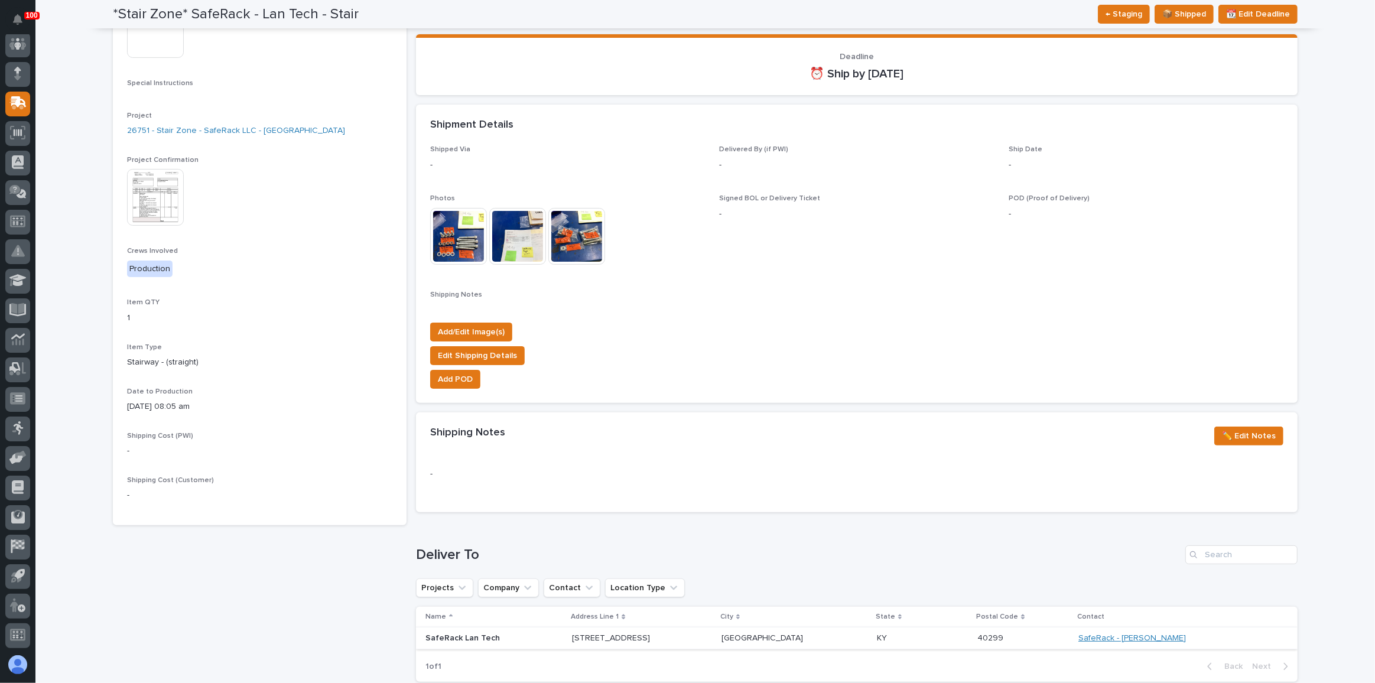
scroll to position [268, 0]
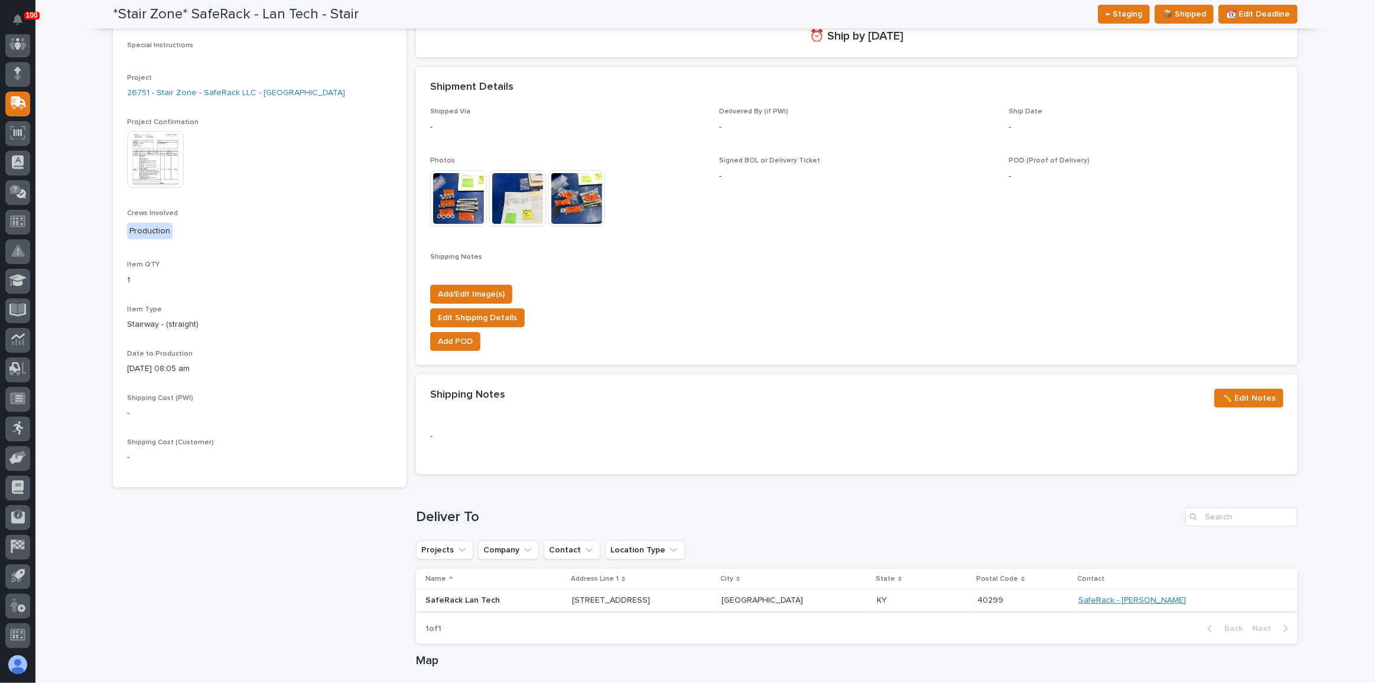
click at [1167, 600] on link "SafeRack - [PERSON_NAME]" at bounding box center [1132, 601] width 108 height 10
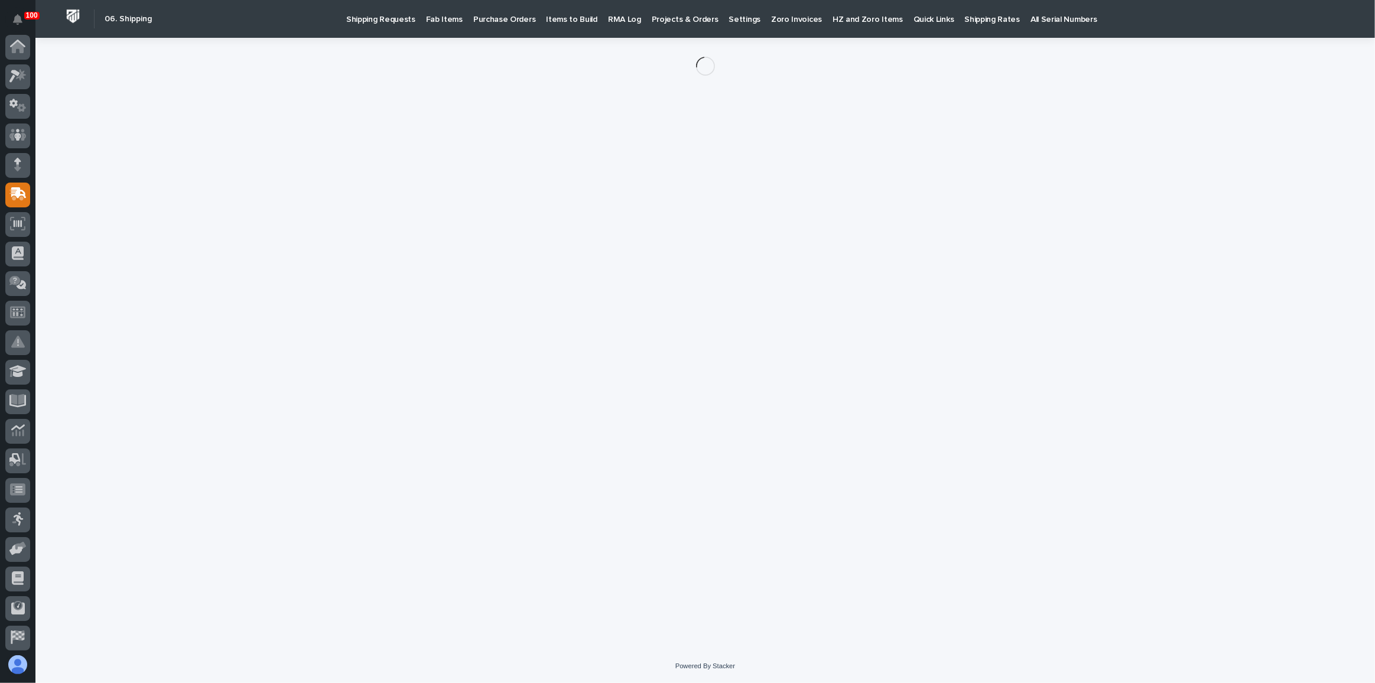
scroll to position [91, 0]
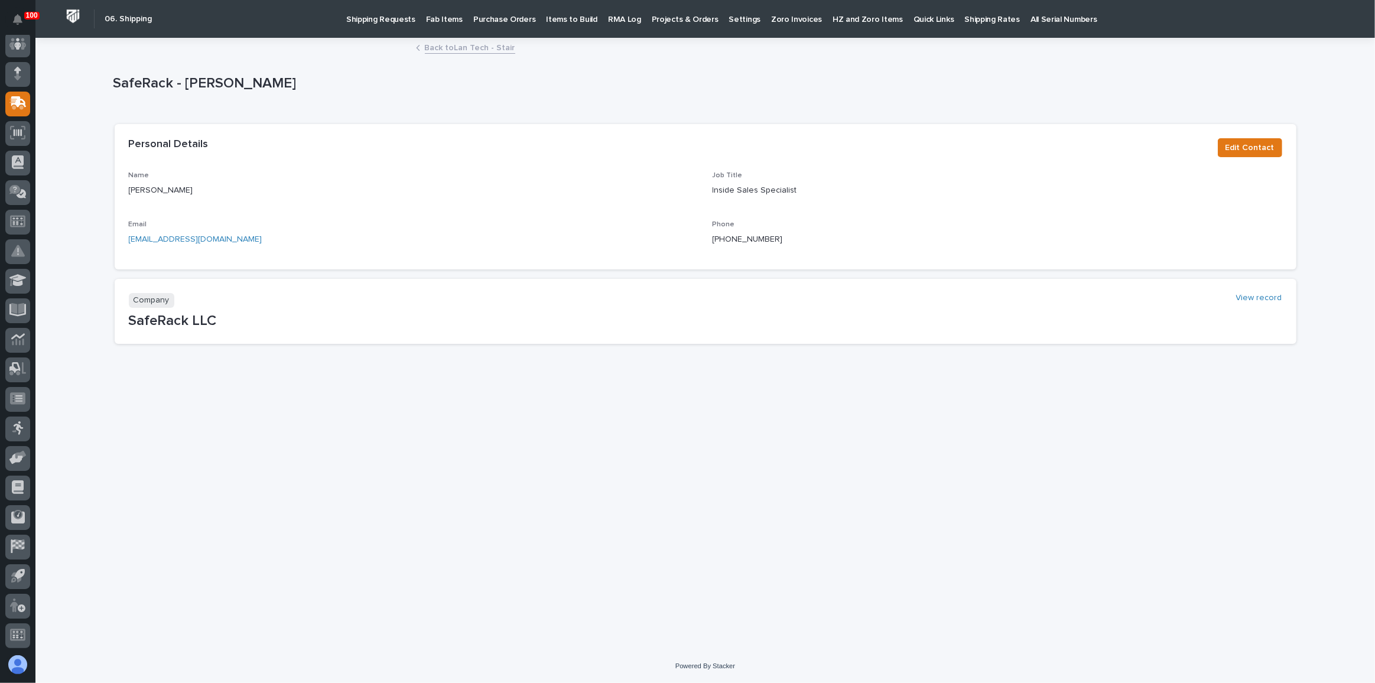
click at [489, 44] on link "Back to Lan Tech - Stair" at bounding box center [470, 47] width 90 height 14
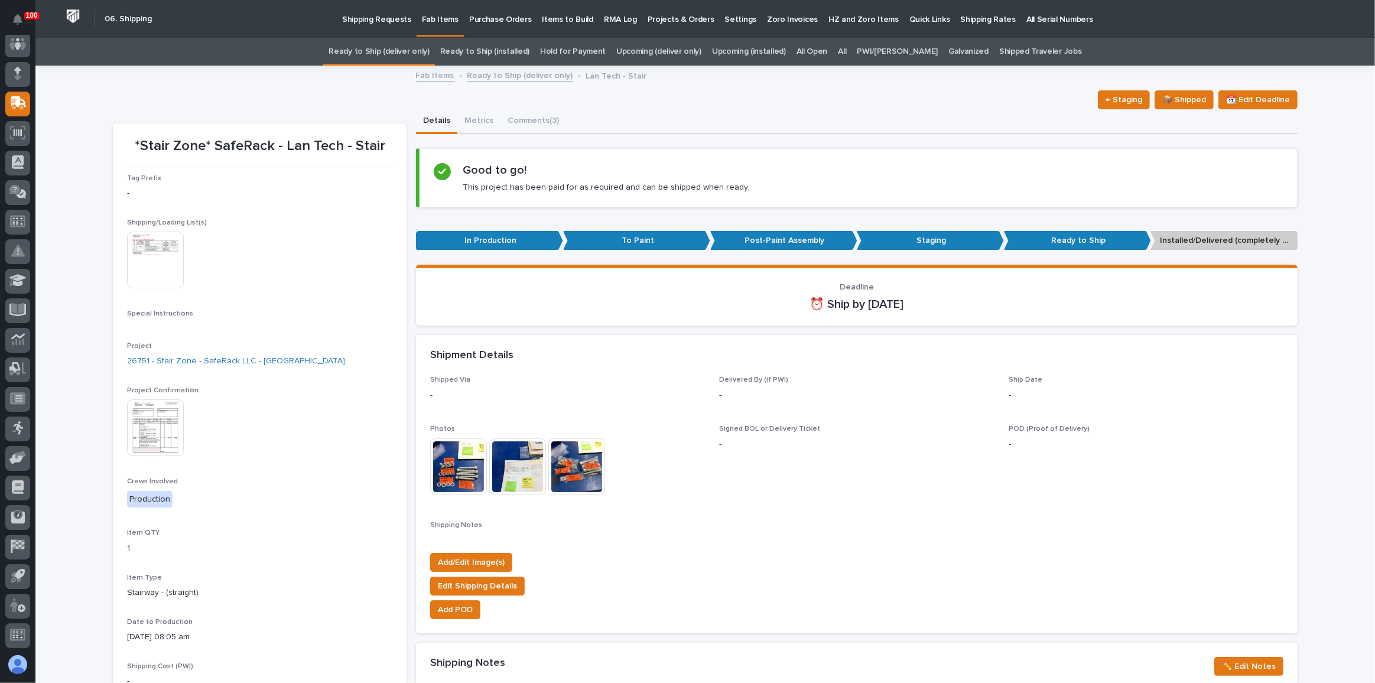
click at [411, 57] on link "Ready to Ship (deliver only)" at bounding box center [378, 52] width 100 height 28
